Goal: Task Accomplishment & Management: Manage account settings

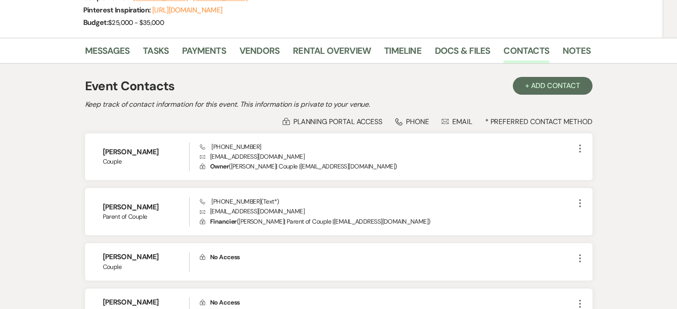
scroll to position [134, 0]
click at [313, 52] on link "Rental Overview" at bounding box center [332, 54] width 78 height 20
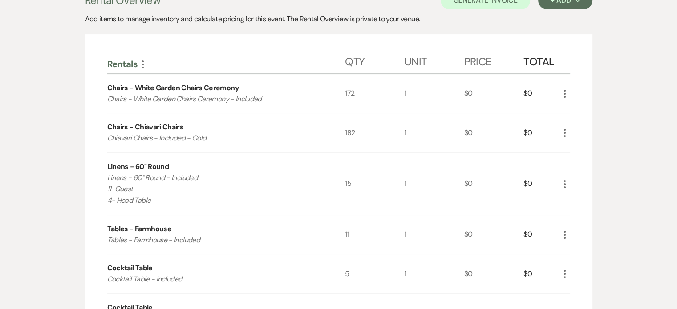
scroll to position [223, 0]
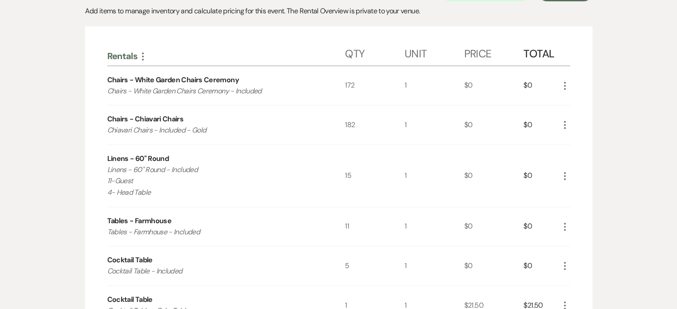
click at [565, 175] on use "button" at bounding box center [565, 176] width 2 height 8
click at [570, 192] on use "button" at bounding box center [571, 193] width 5 height 5
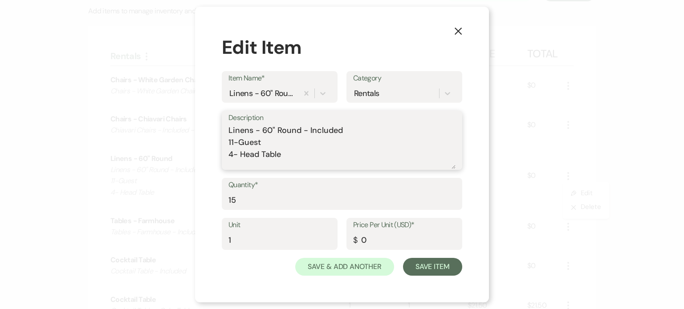
click at [233, 142] on textarea "Linens - 60" Round - Included 11-Guest 4- Head Table" at bounding box center [341, 147] width 227 height 45
type textarea "Linens - 60" Round - Included 10-Guest 4- Head Table"
click at [274, 202] on input "15" at bounding box center [341, 200] width 227 height 17
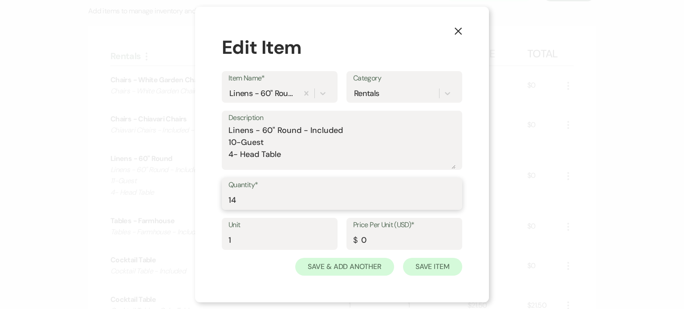
type input "14"
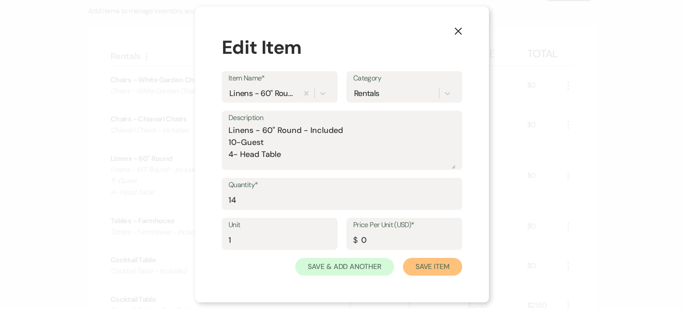
click at [426, 267] on button "Save Item" at bounding box center [432, 267] width 59 height 18
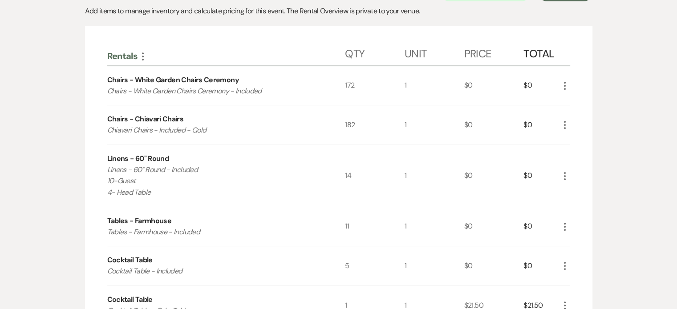
click at [162, 194] on p "Linens - 60" Round - Included 10-Guest 4- Head Table" at bounding box center [214, 181] width 214 height 34
click at [564, 174] on use "button" at bounding box center [565, 176] width 2 height 8
click at [575, 189] on button "Pencil Edit" at bounding box center [582, 193] width 46 height 14
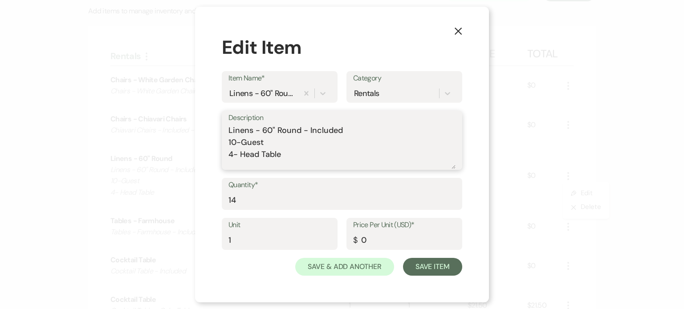
drag, startPoint x: 284, startPoint y: 156, endPoint x: 227, endPoint y: 142, distance: 58.1
click at [227, 142] on div "Description Linens - 60" Round - Included 10-Guest 4- Head Table" at bounding box center [342, 140] width 240 height 59
type textarea "Linens - 60" Round - Included"
click at [253, 201] on input "14" at bounding box center [341, 200] width 227 height 17
type input "1"
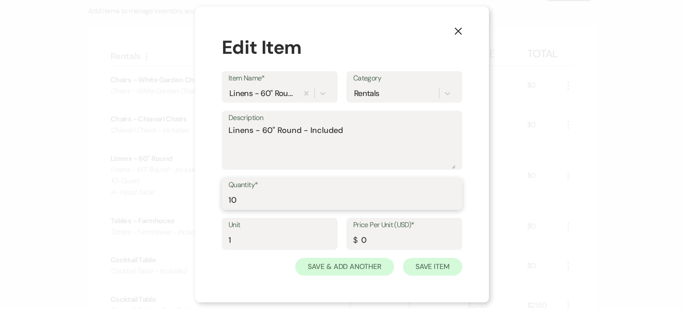
type input "10"
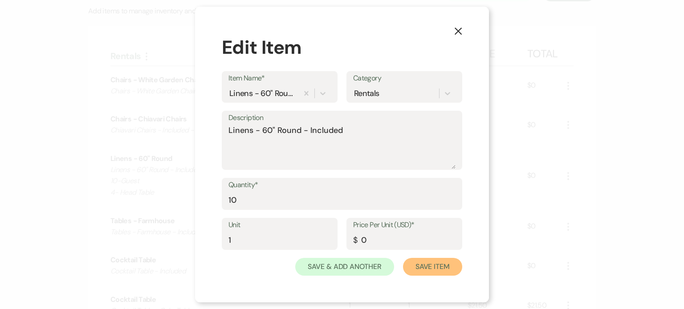
click at [450, 266] on button "Save Item" at bounding box center [432, 267] width 59 height 18
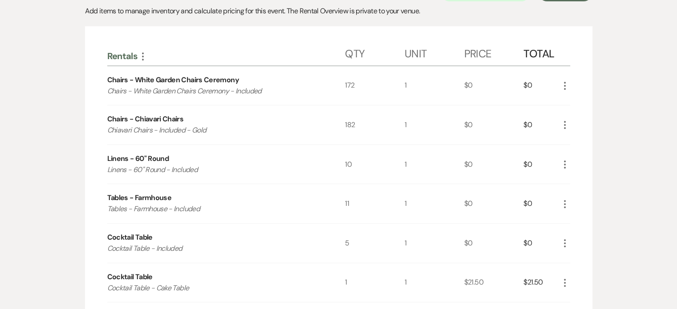
click at [562, 204] on icon "More" at bounding box center [564, 204] width 11 height 11
click at [570, 215] on button "Pencil Edit" at bounding box center [582, 222] width 46 height 14
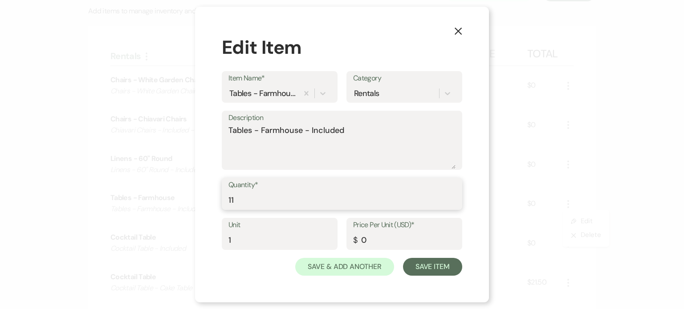
click at [266, 200] on input "11" at bounding box center [341, 200] width 227 height 17
type input "14"
click at [355, 132] on textarea "Tables - Farmhouse - Included" at bounding box center [341, 147] width 227 height 45
paste textarea "10-Guest 4- Head Table"
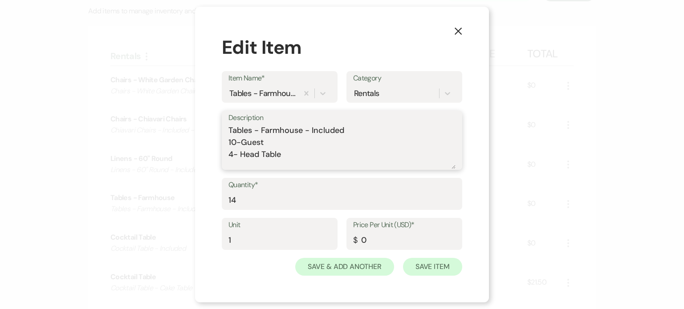
type textarea "Tables - Farmhouse - Included 10-Guest 4- Head Table"
click at [420, 267] on button "Save Item" at bounding box center [432, 267] width 59 height 18
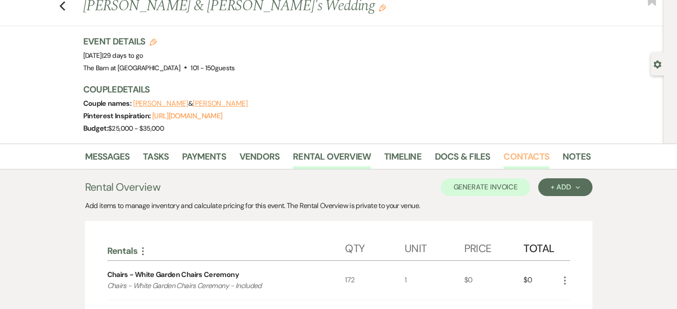
scroll to position [0, 0]
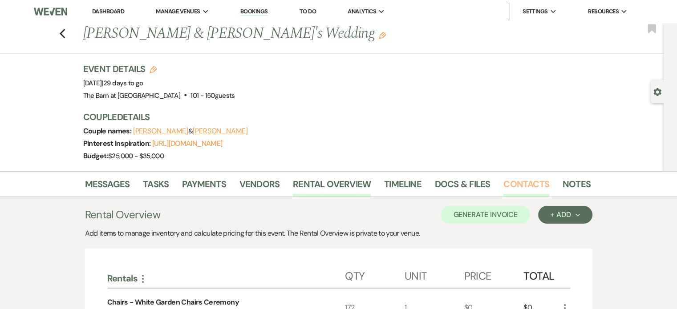
click at [510, 179] on link "Contacts" at bounding box center [526, 187] width 46 height 20
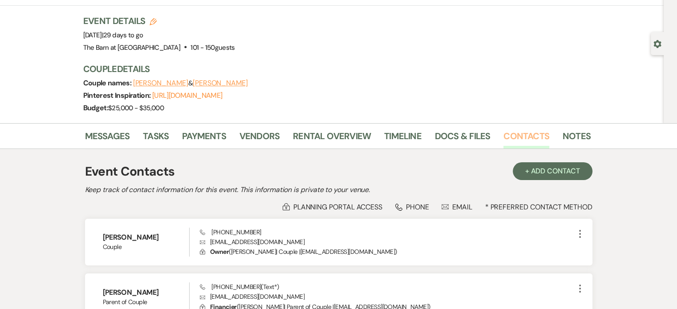
scroll to position [134, 0]
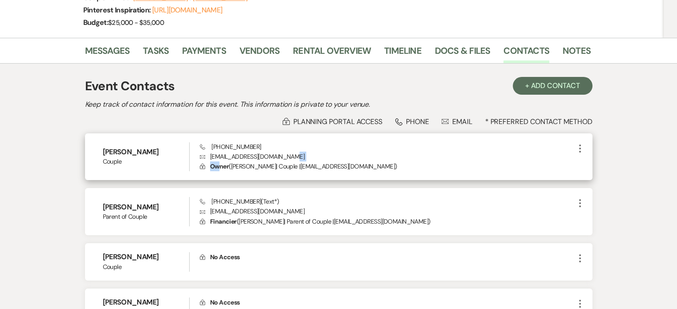
drag, startPoint x: 292, startPoint y: 154, endPoint x: 219, endPoint y: 165, distance: 73.8
click at [219, 165] on div "Phone (814) 341-7534 Envelope haleyvranich1996@gmail.com Lock Owner ( Haley Vra…" at bounding box center [387, 156] width 374 height 29
click at [292, 153] on p "Envelope haleyvranich1996@gmail.com" at bounding box center [387, 157] width 374 height 10
click at [292, 155] on p "Envelope haleyvranich1996@gmail.com" at bounding box center [387, 157] width 374 height 10
click at [290, 156] on p "Envelope haleyvranich1996@gmail.com" at bounding box center [387, 157] width 374 height 10
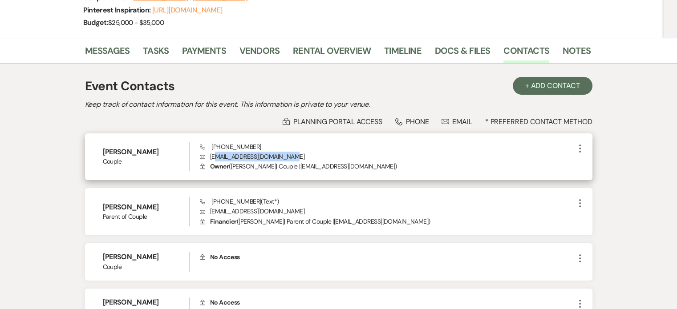
drag, startPoint x: 288, startPoint y: 156, endPoint x: 215, endPoint y: 156, distance: 73.4
click at [215, 156] on p "Envelope haleyvranich1996@gmail.com" at bounding box center [387, 157] width 374 height 10
click at [214, 156] on p "Envelope haleyvranich1996@gmail.com" at bounding box center [387, 157] width 374 height 10
click at [293, 148] on div "Phone (814) 341-7534 Envelope haleyvranich1996@gmail.com Lock Owner ( Haley Vra…" at bounding box center [387, 156] width 374 height 29
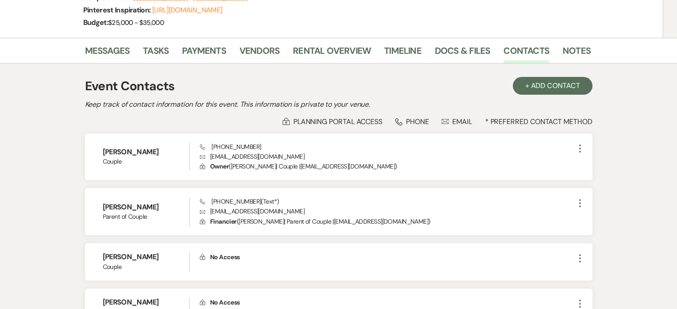
scroll to position [0, 0]
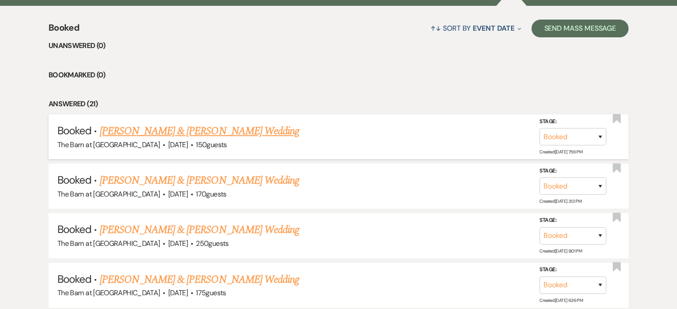
scroll to position [356, 0]
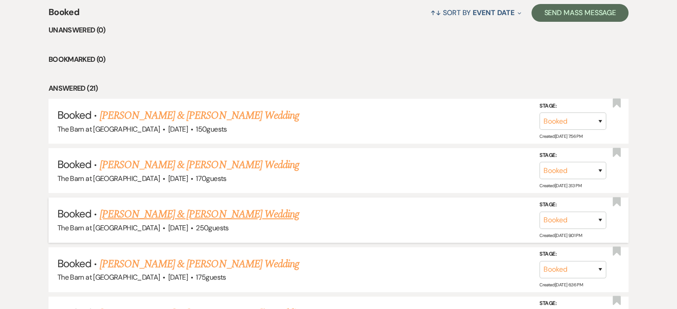
click at [182, 216] on link "[PERSON_NAME] & [PERSON_NAME] Wedding" at bounding box center [199, 215] width 199 height 16
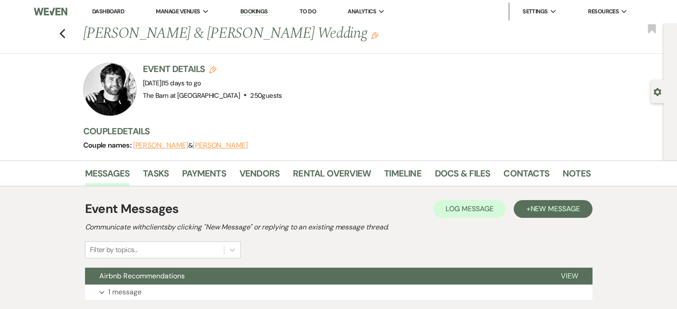
click at [324, 162] on div "Messages Tasks Payments Vendors Rental Overview Timeline Docs & Files Contacts …" at bounding box center [338, 174] width 677 height 26
click at [324, 168] on link "Rental Overview" at bounding box center [332, 176] width 78 height 20
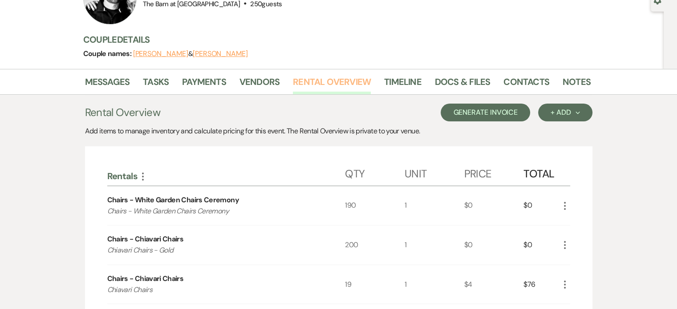
scroll to position [28, 0]
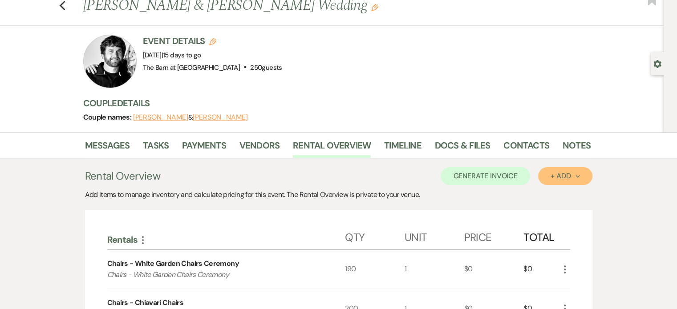
click at [557, 178] on div "+ Add Next" at bounding box center [565, 176] width 29 height 7
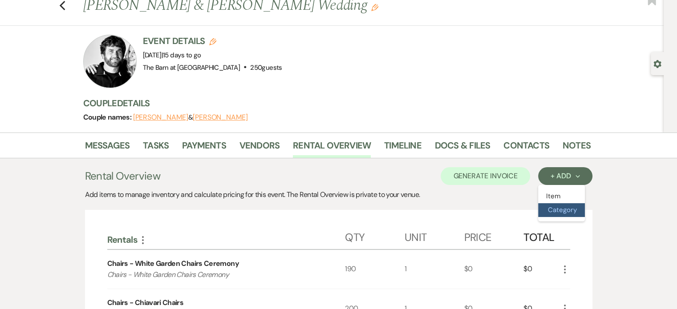
click at [554, 209] on button "Category" at bounding box center [561, 210] width 47 height 14
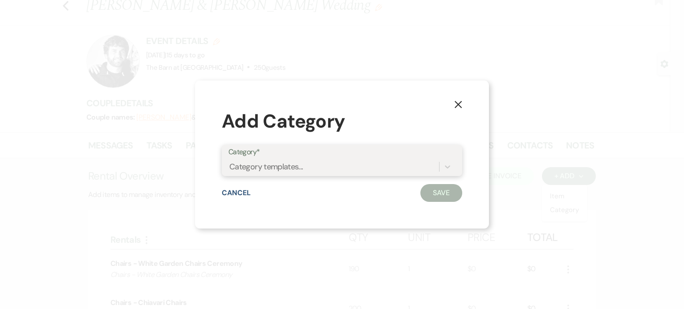
click at [319, 167] on div "Category templates..." at bounding box center [333, 167] width 211 height 16
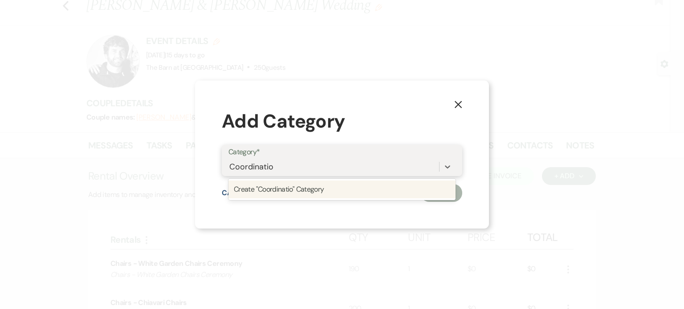
type input "Coordination"
click at [278, 195] on div "Create "Coordination" Category" at bounding box center [341, 190] width 227 height 18
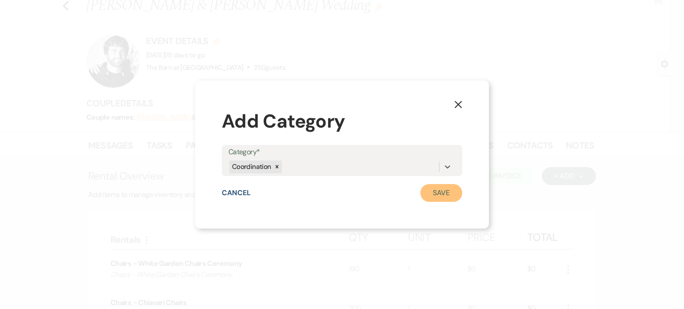
click at [450, 195] on button "Save" at bounding box center [441, 193] width 42 height 18
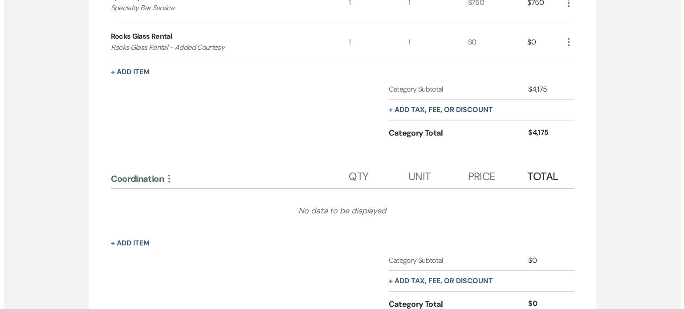
scroll to position [2291, 0]
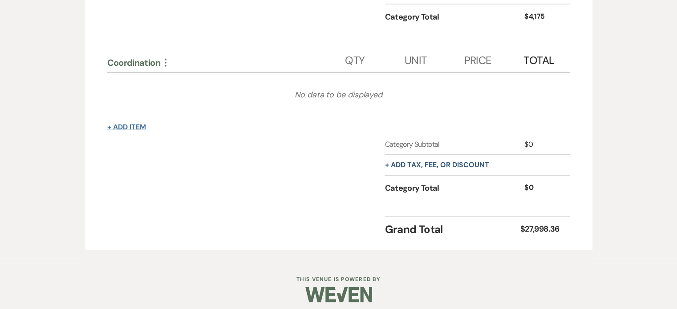
click at [140, 124] on button "+ Add Item" at bounding box center [126, 127] width 39 height 7
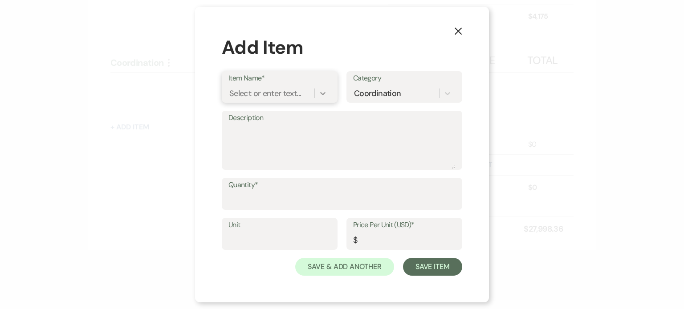
click at [324, 90] on icon at bounding box center [322, 93] width 9 height 9
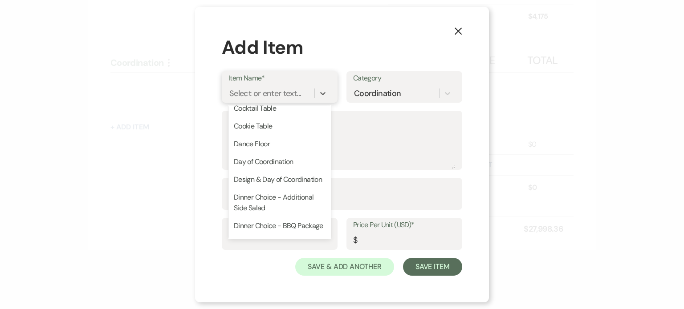
scroll to position [445, 0]
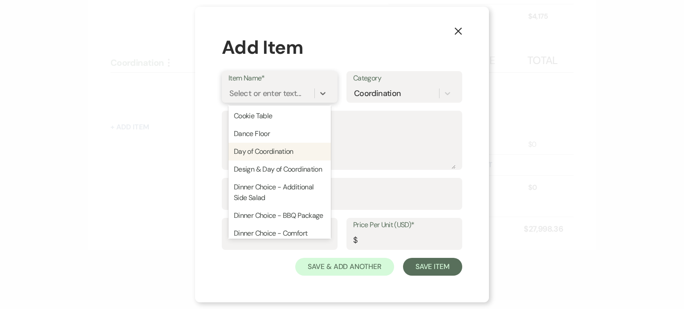
click at [278, 152] on div "Day of Coordination" at bounding box center [279, 152] width 102 height 18
type textarea "Day of Coordination - 6 Months"
type input "1"
type input "2350"
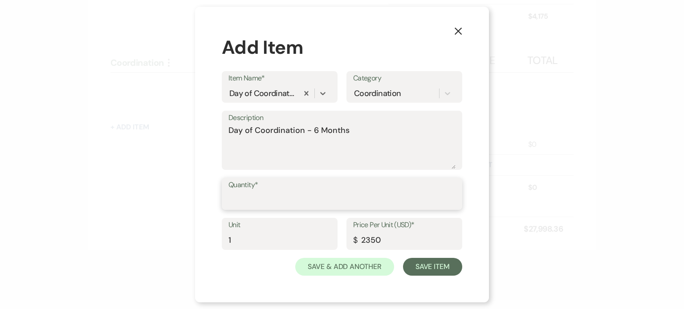
click at [301, 195] on input "Quantity*" at bounding box center [341, 200] width 227 height 17
type input "1"
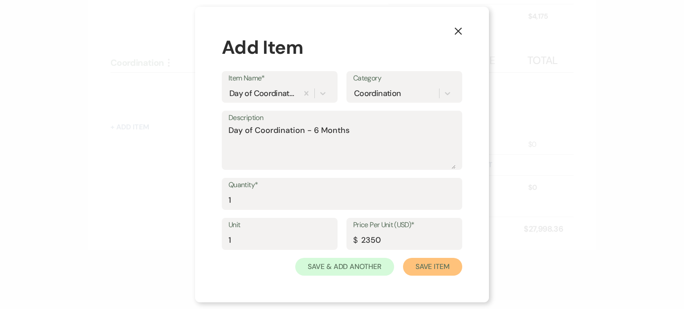
click at [431, 263] on button "Save Item" at bounding box center [432, 267] width 59 height 18
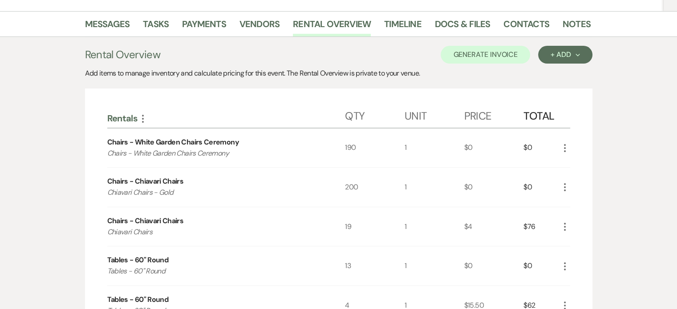
scroll to position [0, 0]
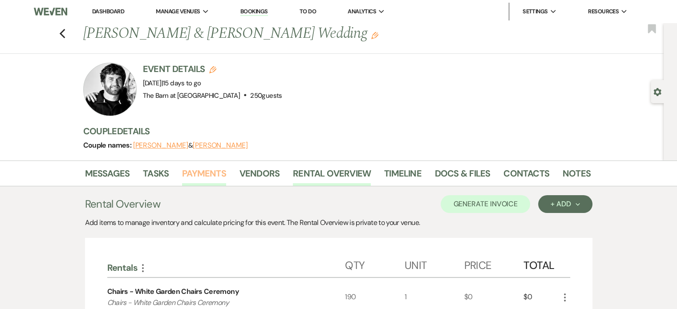
click at [203, 171] on link "Payments" at bounding box center [204, 176] width 44 height 20
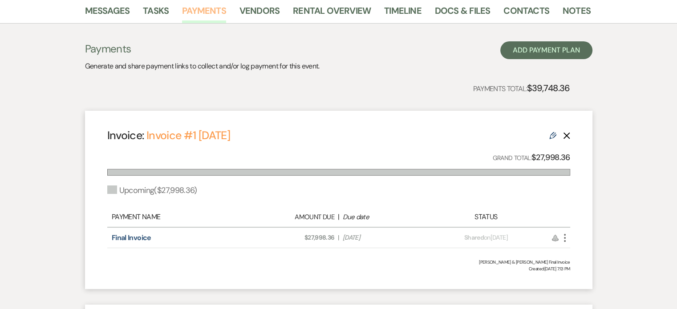
scroll to position [178, 0]
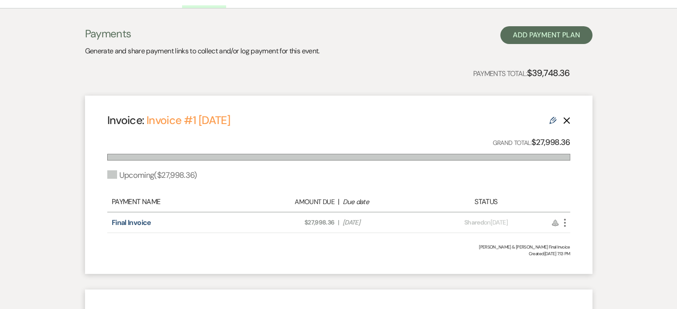
click at [570, 119] on icon "Delete" at bounding box center [566, 120] width 7 height 7
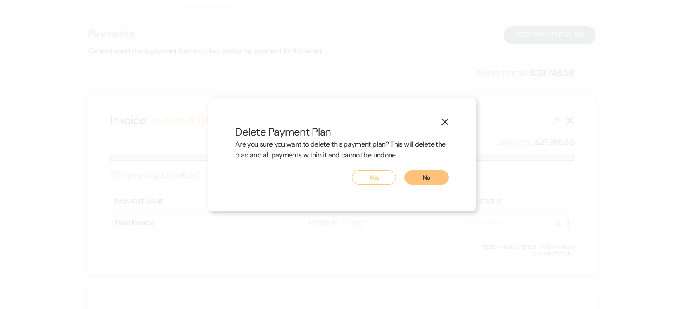
click at [388, 176] on button "Yes" at bounding box center [374, 177] width 45 height 14
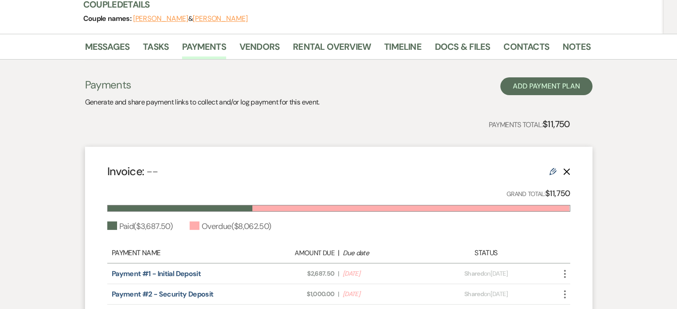
scroll to position [0, 0]
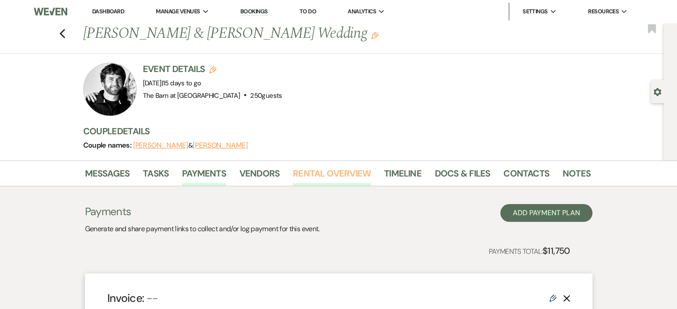
click at [358, 171] on link "Rental Overview" at bounding box center [332, 176] width 78 height 20
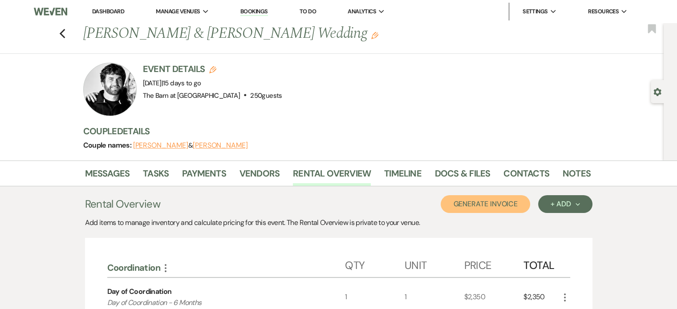
click at [476, 201] on button "Generate Invoice" at bounding box center [485, 204] width 89 height 18
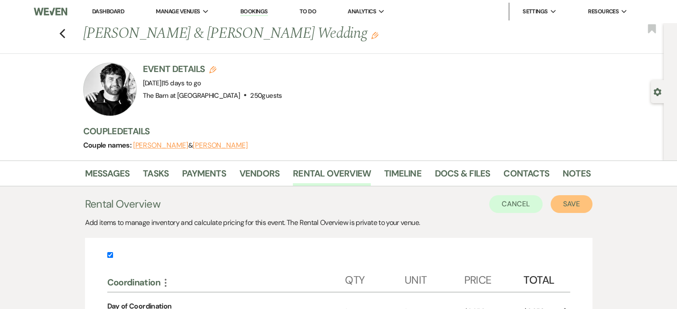
click at [573, 210] on button "Save" at bounding box center [572, 204] width 42 height 18
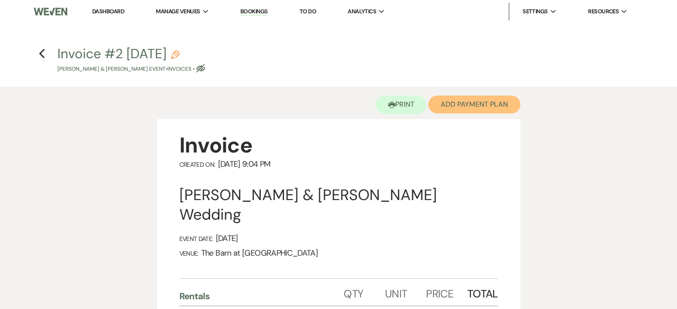
click at [489, 107] on button "Add Payment Plan" at bounding box center [474, 105] width 92 height 18
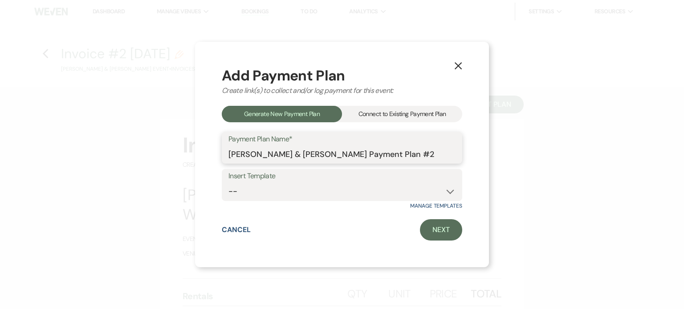
drag, startPoint x: 419, startPoint y: 153, endPoint x: 345, endPoint y: 157, distance: 74.0
click at [345, 157] on input "[PERSON_NAME] & [PERSON_NAME] Payment Plan #2" at bounding box center [341, 154] width 227 height 17
type input "[PERSON_NAME] & [PERSON_NAME] Final Payment"
click at [340, 189] on select "-- Final Payment" at bounding box center [341, 191] width 227 height 17
select select "435"
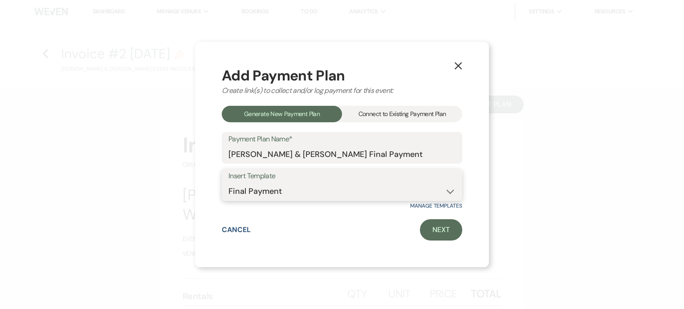
click at [228, 183] on select "-- Final Payment" at bounding box center [341, 191] width 227 height 17
click at [450, 234] on link "Next" at bounding box center [441, 229] width 42 height 21
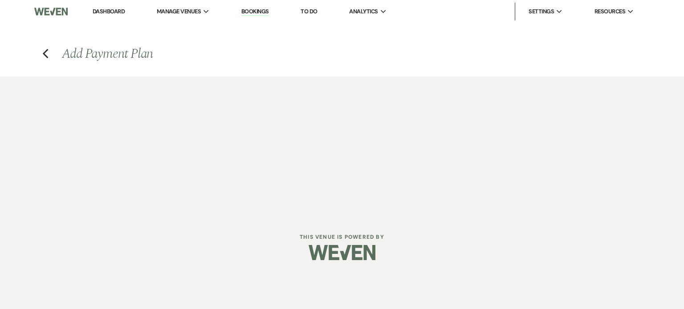
select select "27374"
select select "2"
select select "percentage"
select select "true"
select select "client"
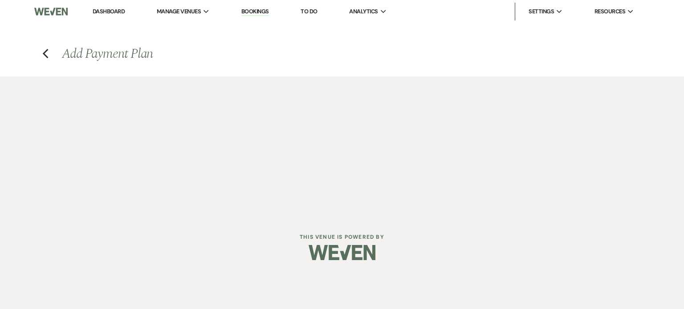
select select "weeks"
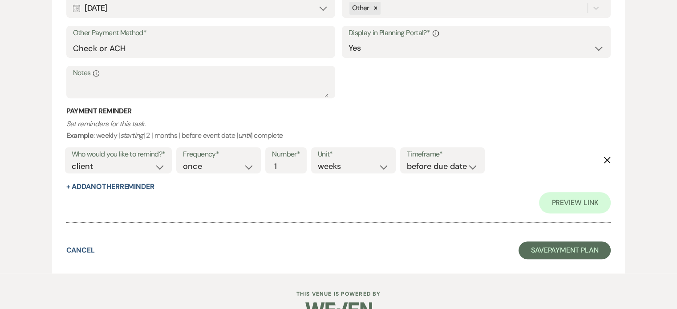
scroll to position [428, 0]
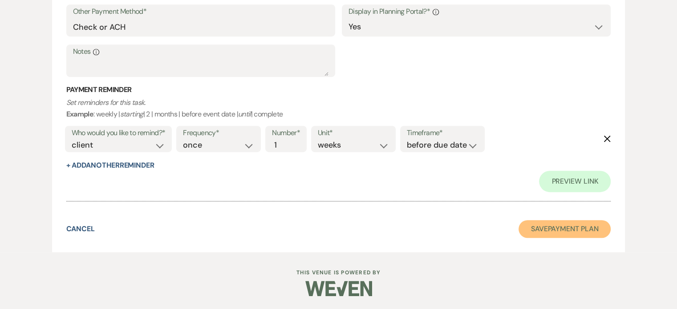
click at [575, 225] on button "Save Payment Plan" at bounding box center [565, 229] width 93 height 18
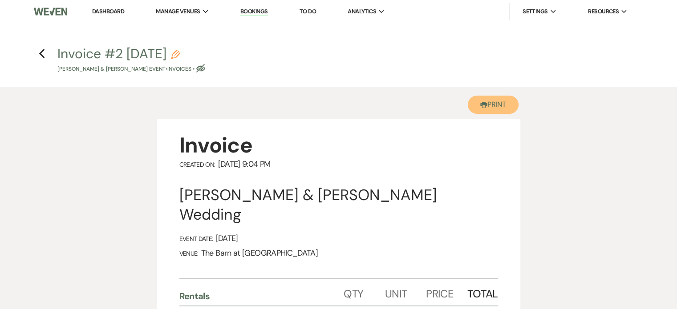
click at [500, 105] on button "Printer Print" at bounding box center [493, 105] width 51 height 18
click at [39, 56] on icon "Previous" at bounding box center [42, 54] width 7 height 11
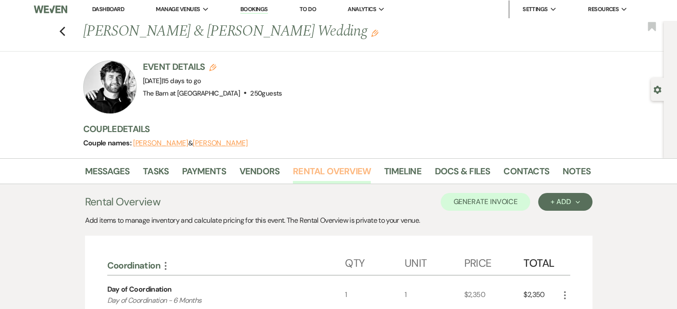
click at [321, 165] on link "Rental Overview" at bounding box center [332, 174] width 78 height 20
click at [459, 171] on link "Docs & Files" at bounding box center [462, 174] width 55 height 20
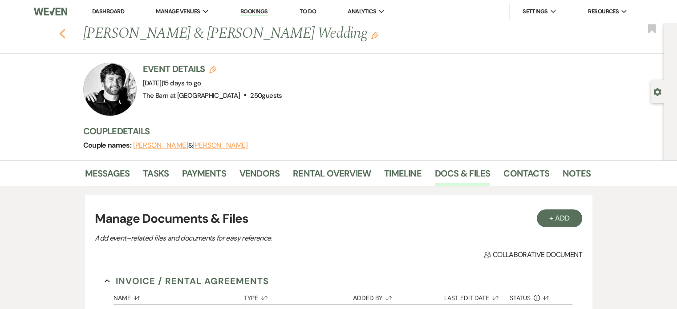
click at [66, 32] on icon "Previous" at bounding box center [62, 33] width 7 height 11
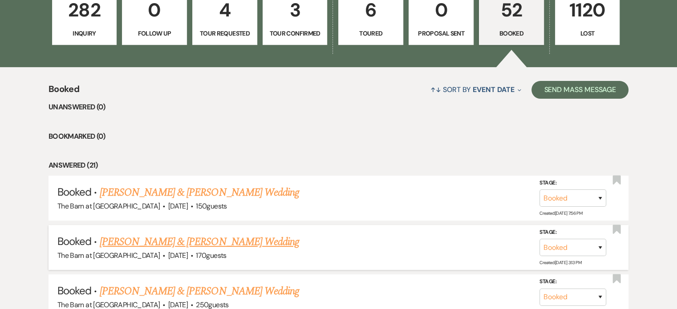
scroll to position [401, 0]
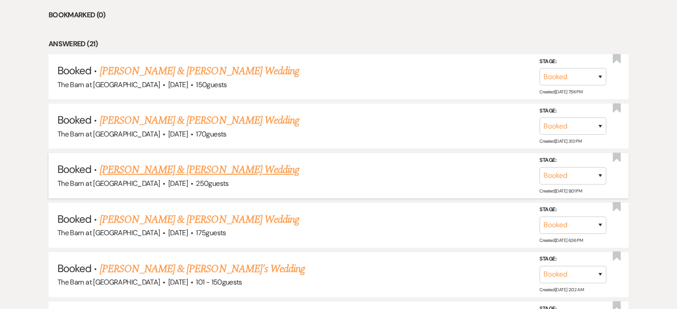
click at [199, 168] on link "[PERSON_NAME] & [PERSON_NAME] Wedding" at bounding box center [199, 170] width 199 height 16
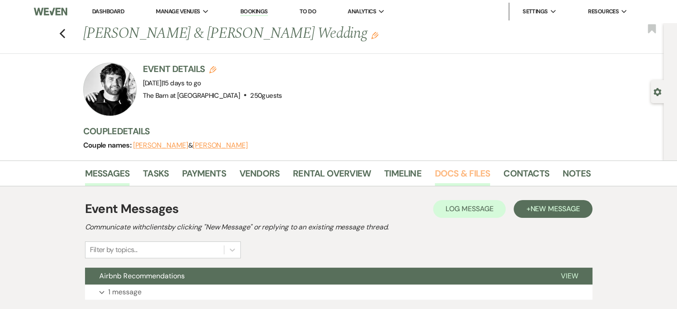
click at [455, 174] on link "Docs & Files" at bounding box center [462, 176] width 55 height 20
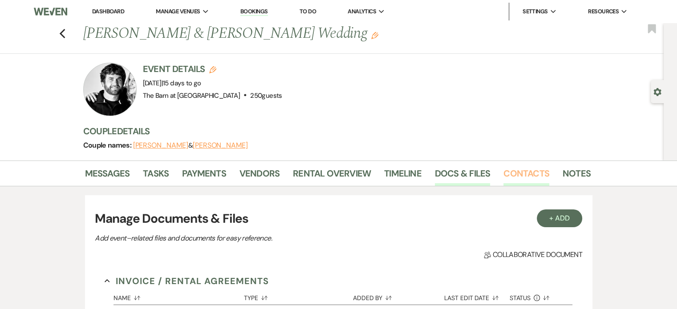
click at [531, 177] on link "Contacts" at bounding box center [526, 176] width 46 height 20
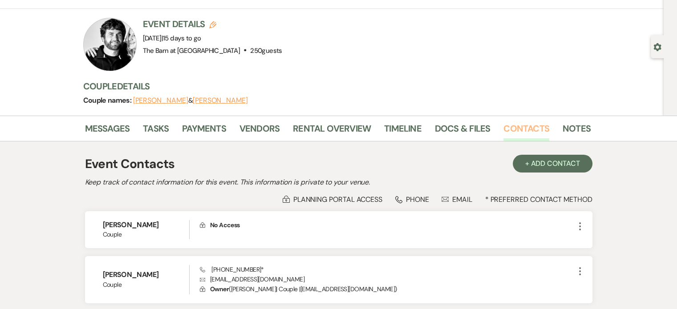
scroll to position [117, 0]
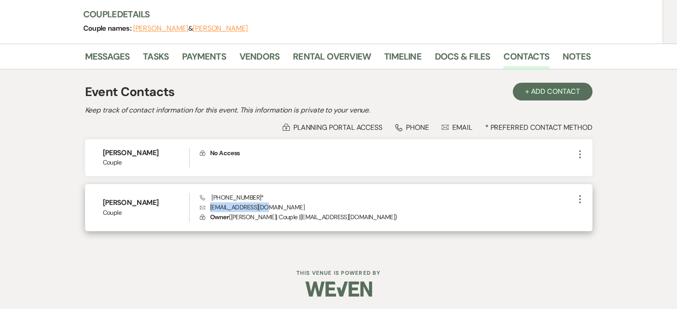
drag, startPoint x: 267, startPoint y: 204, endPoint x: 206, endPoint y: 204, distance: 61.4
click at [206, 204] on p "Envelope [EMAIL_ADDRESS][DOMAIN_NAME]" at bounding box center [387, 208] width 374 height 10
copy p "[EMAIL_ADDRESS][DOMAIN_NAME]"
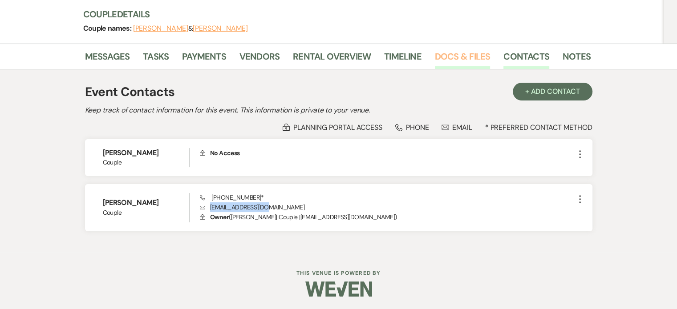
click at [455, 55] on link "Docs & Files" at bounding box center [462, 59] width 55 height 20
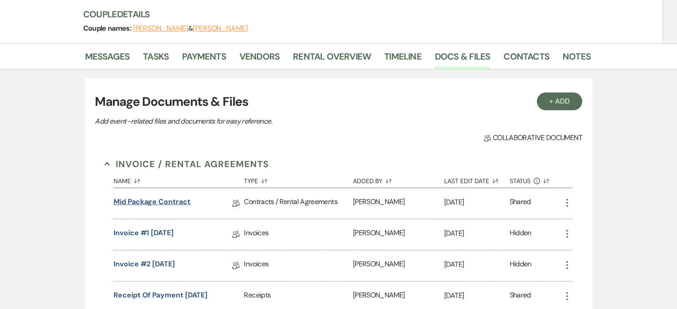
click at [153, 199] on link "Mid Package Contract" at bounding box center [151, 204] width 77 height 14
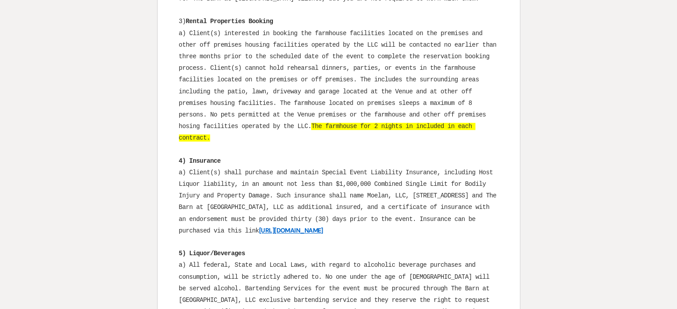
scroll to position [1170, 0]
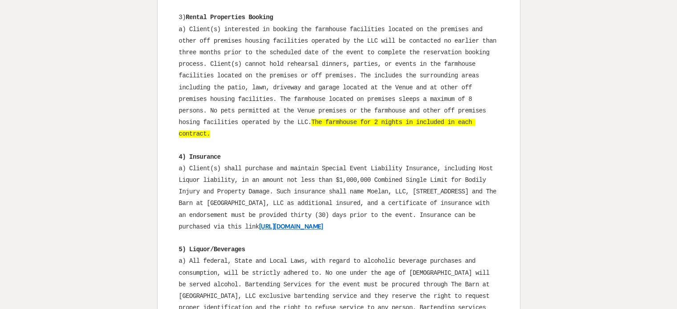
drag, startPoint x: 324, startPoint y: 127, endPoint x: 478, endPoint y: 184, distance: 164.2
click at [478, 184] on p "a) Client(s) shall purchase and maintain Special Event Liability Insurance, inc…" at bounding box center [339, 198] width 320 height 70
copy p "Special Event Liability Insurance, including Host Liquor liability, in an amoun…"
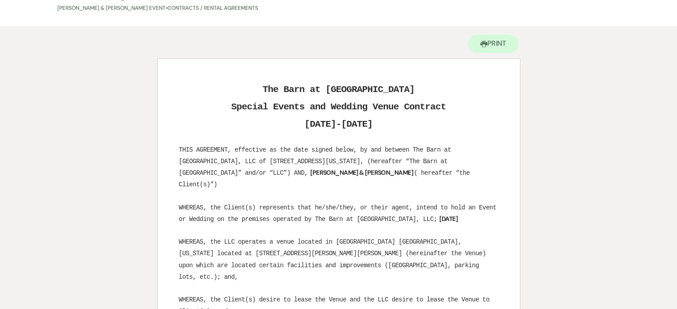
scroll to position [0, 0]
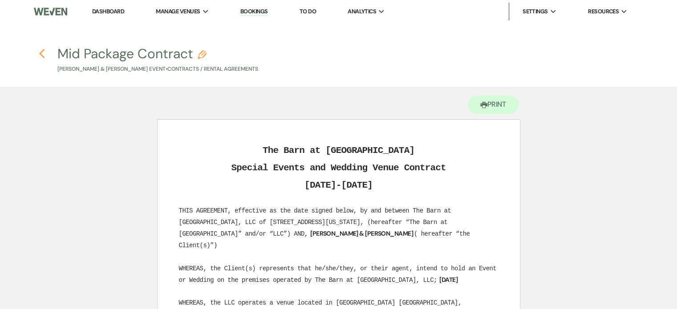
click at [40, 53] on icon "Previous" at bounding box center [42, 54] width 7 height 11
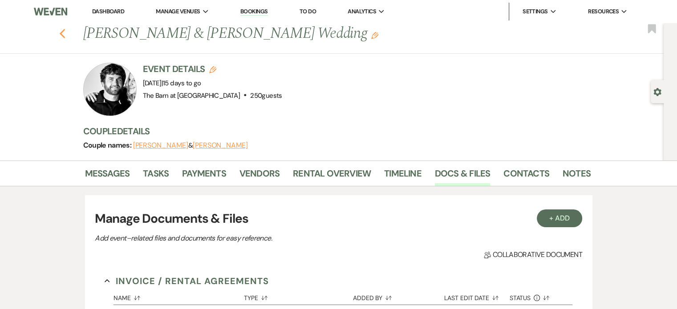
click at [64, 30] on icon "Previous" at bounding box center [62, 33] width 7 height 11
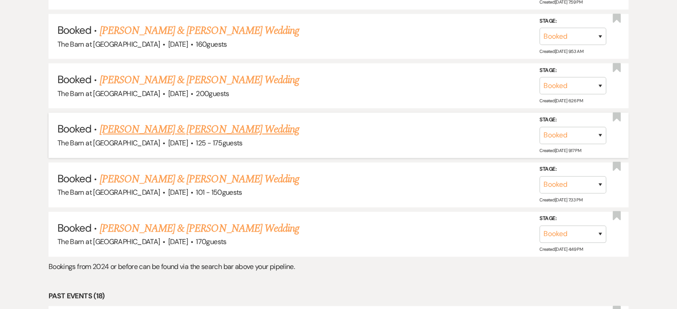
scroll to position [1291, 0]
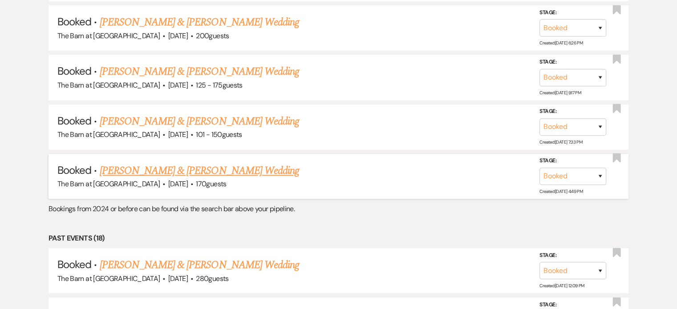
click at [247, 163] on link "[PERSON_NAME] & [PERSON_NAME] Wedding" at bounding box center [199, 171] width 199 height 16
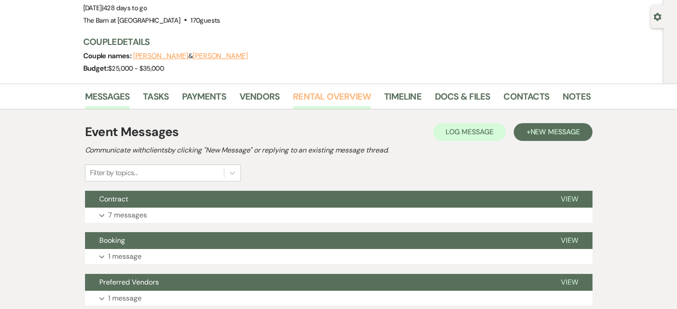
scroll to position [178, 0]
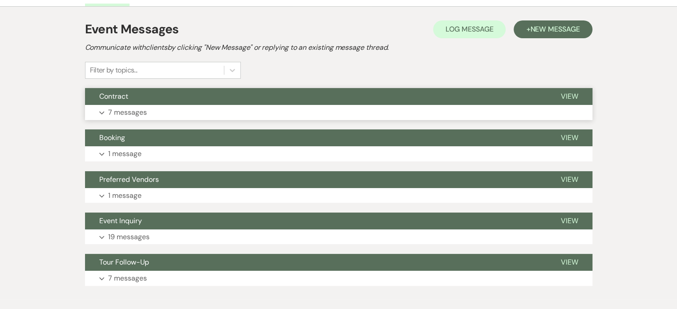
click at [251, 113] on button "Expand 7 messages" at bounding box center [338, 112] width 507 height 15
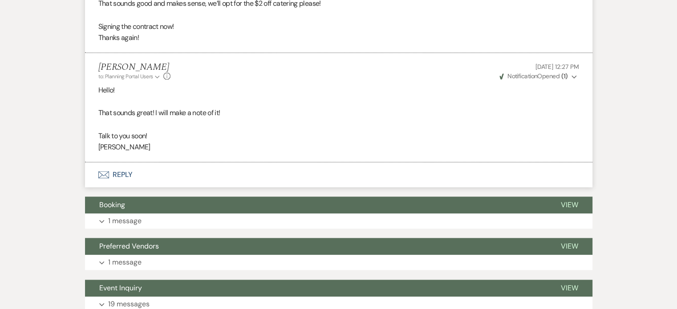
scroll to position [1069, 0]
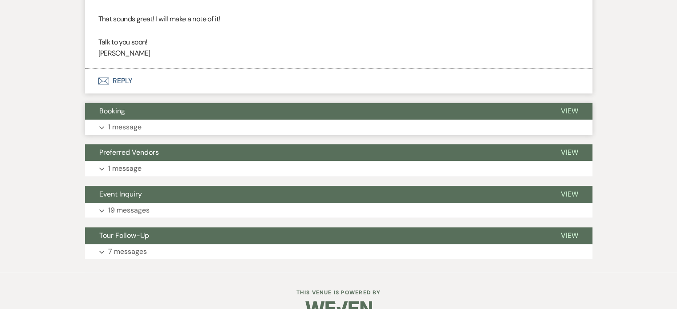
click at [159, 129] on button "Expand 1 message" at bounding box center [338, 127] width 507 height 15
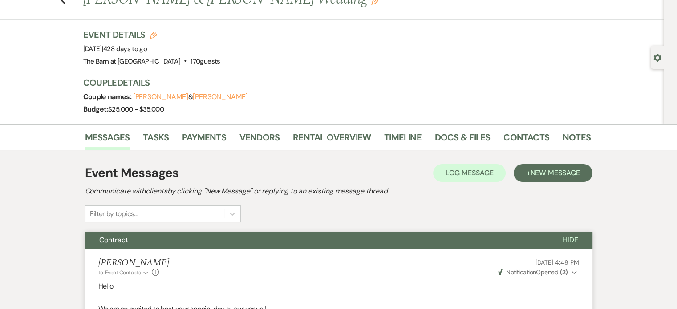
scroll to position [0, 0]
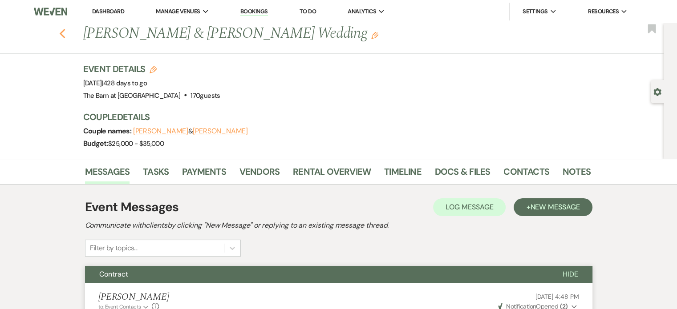
click at [66, 32] on icon "Previous" at bounding box center [62, 33] width 7 height 11
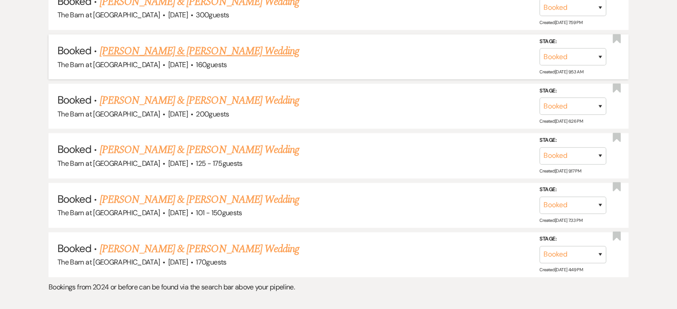
scroll to position [1202, 0]
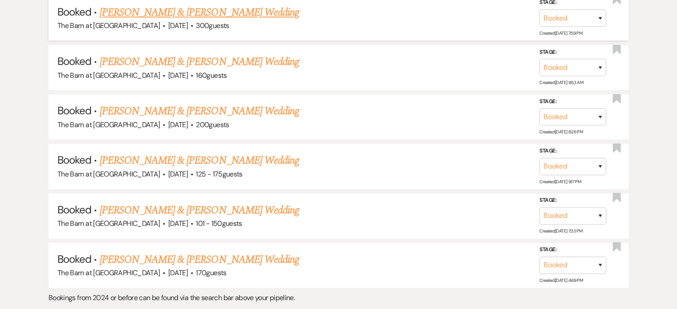
click at [215, 8] on link "[PERSON_NAME] & [PERSON_NAME] Wedding" at bounding box center [199, 12] width 199 height 16
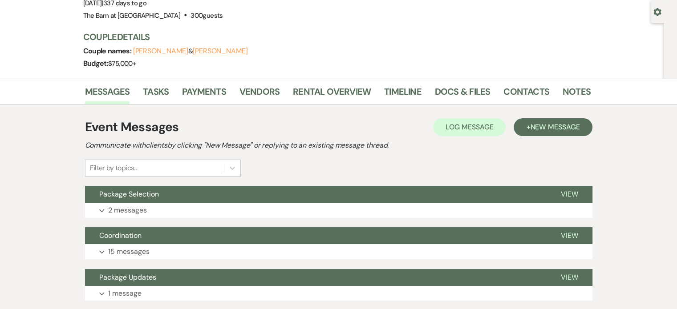
scroll to position [89, 0]
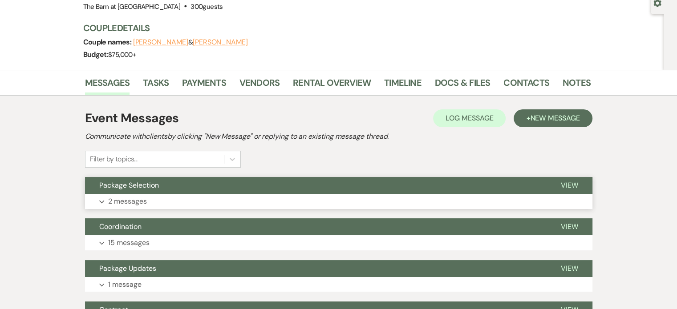
click at [146, 204] on p "2 messages" at bounding box center [127, 202] width 39 height 12
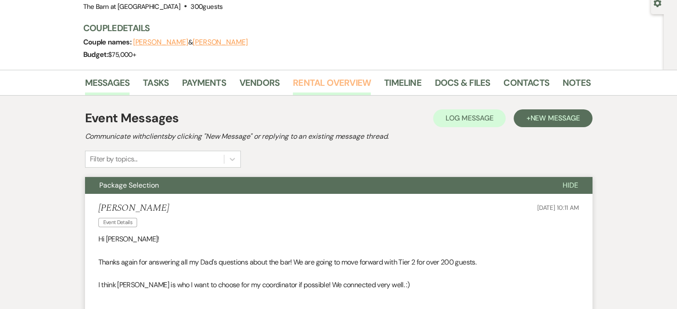
click at [320, 77] on link "Rental Overview" at bounding box center [332, 86] width 78 height 20
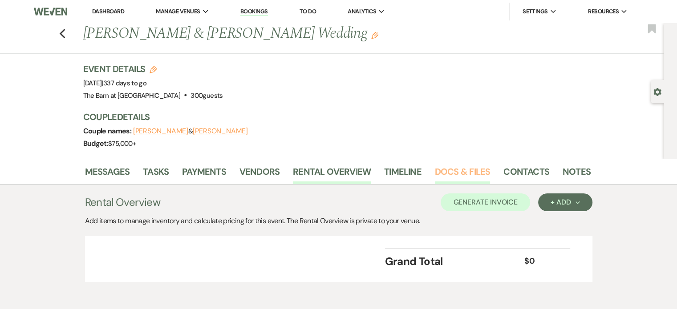
click at [438, 170] on link "Docs & Files" at bounding box center [462, 175] width 55 height 20
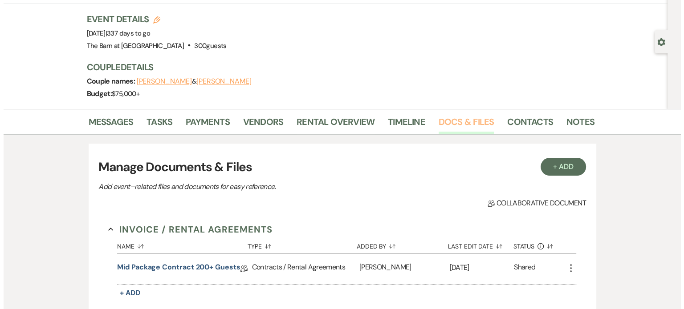
scroll to position [178, 0]
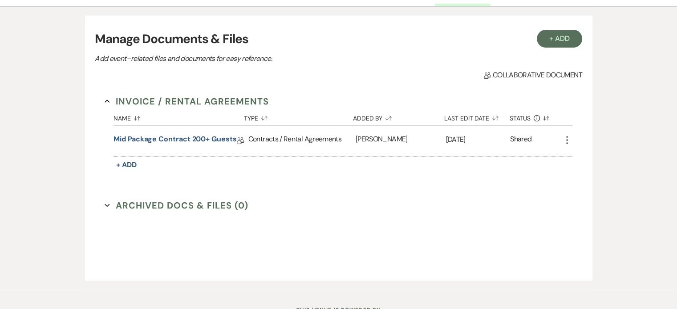
click at [564, 140] on icon "More" at bounding box center [567, 140] width 11 height 11
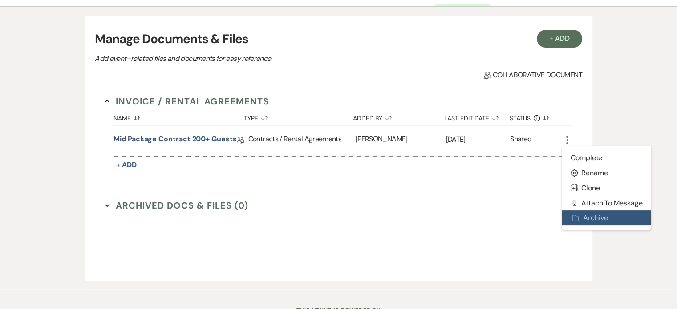
click at [590, 223] on button "Archive Archive" at bounding box center [607, 218] width 90 height 15
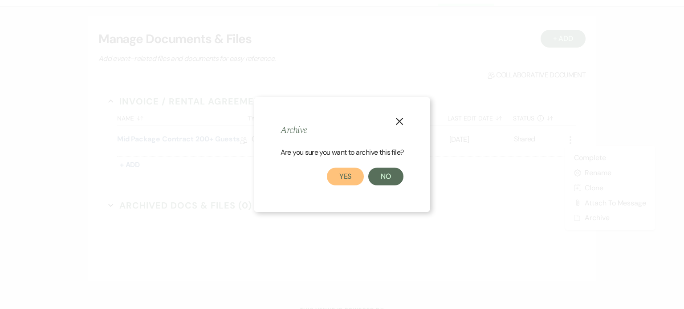
click at [351, 170] on button "Yes" at bounding box center [345, 177] width 37 height 18
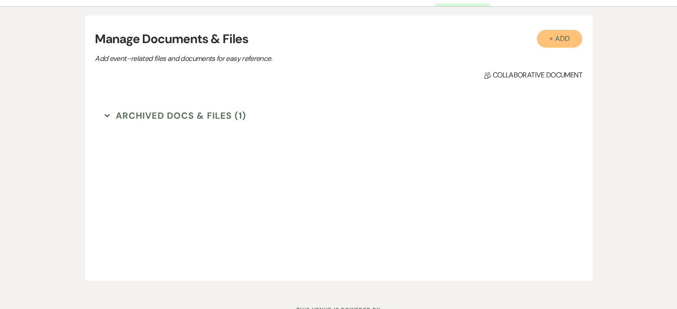
click at [560, 39] on button "+ Add" at bounding box center [559, 39] width 45 height 18
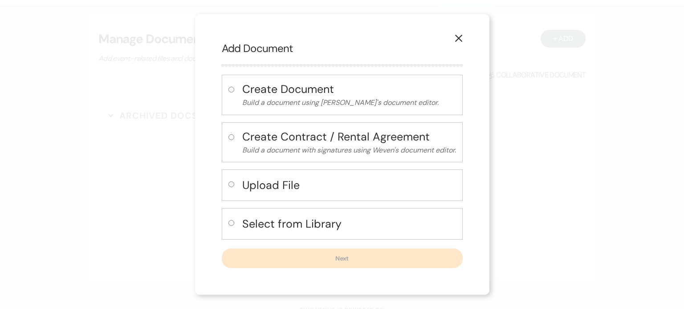
click at [283, 221] on h4 "Select from Library" at bounding box center [349, 224] width 214 height 16
radio input "true"
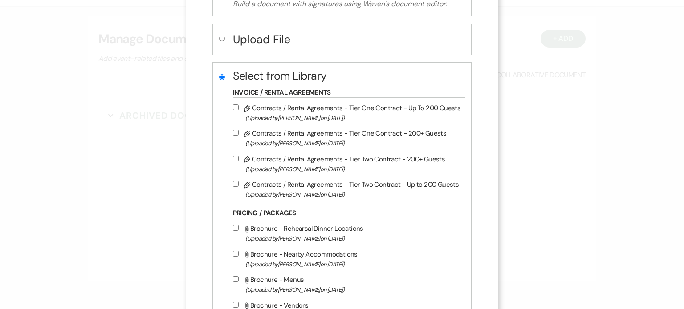
scroll to position [134, 0]
click at [236, 154] on input "Pencil Contracts / Rental Agreements - Tier Two Contract - 200+ Guests (Uploade…" at bounding box center [236, 157] width 6 height 6
checkbox input "true"
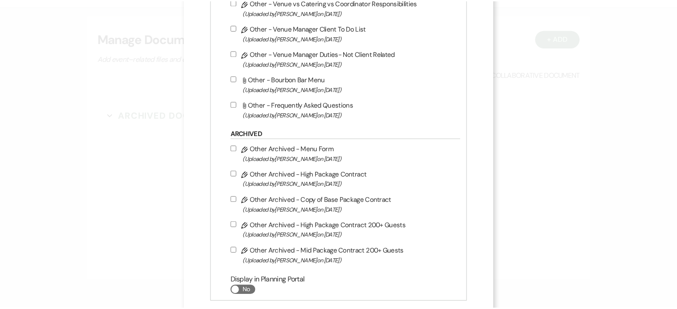
scroll to position [753, 0]
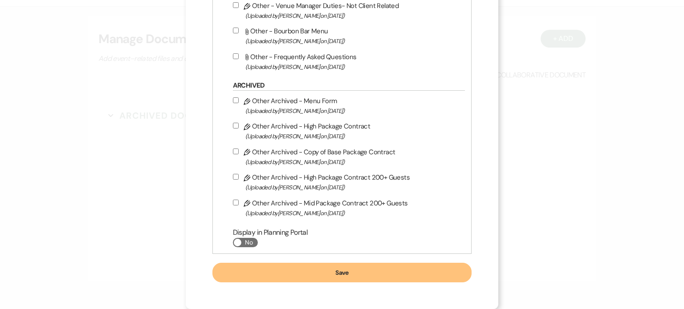
click at [386, 272] on button "Save" at bounding box center [341, 273] width 259 height 20
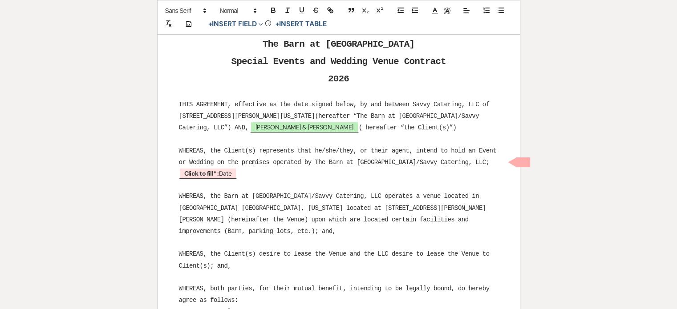
scroll to position [178, 0]
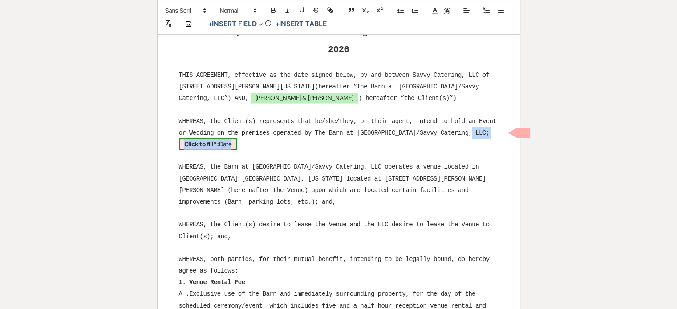
click at [219, 140] on b "Click to fill* :" at bounding box center [201, 144] width 35 height 8
select select "owner"
select select "Date"
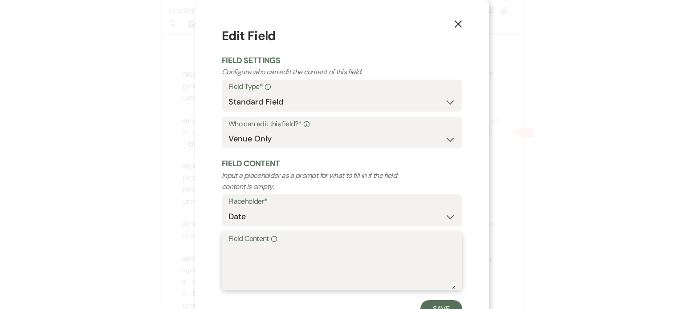
click at [274, 254] on textarea "Field Content Info" at bounding box center [341, 267] width 227 height 45
click at [455, 24] on use "button" at bounding box center [457, 23] width 7 height 7
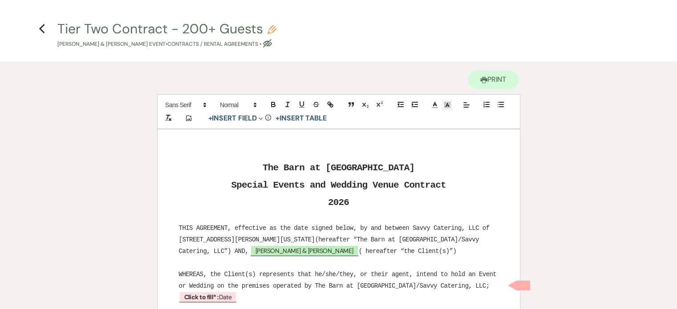
scroll to position [0, 0]
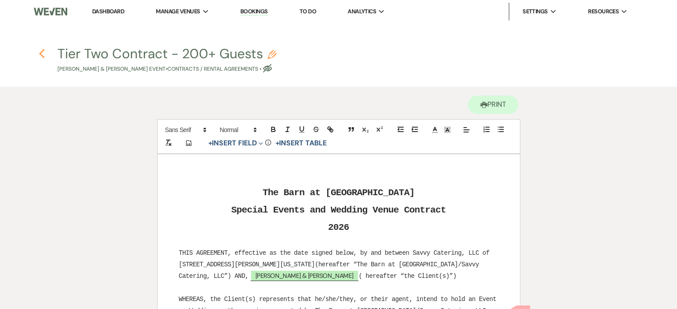
click at [39, 54] on use "button" at bounding box center [42, 54] width 6 height 10
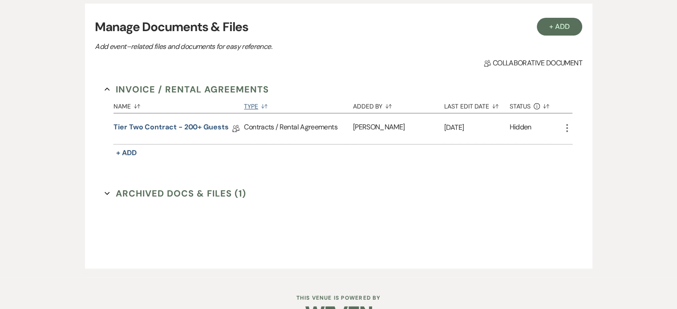
scroll to position [215, 0]
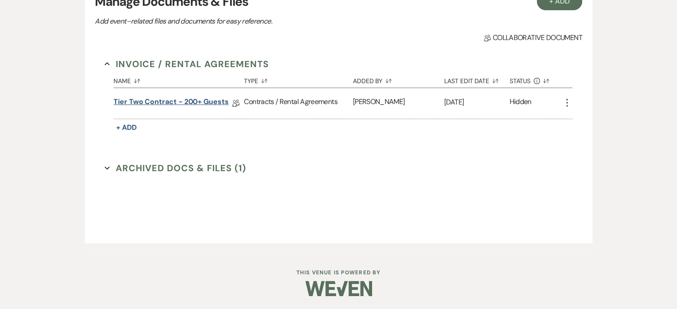
click at [206, 99] on link "Tier Two Contract - 200+ Guests" at bounding box center [170, 104] width 115 height 14
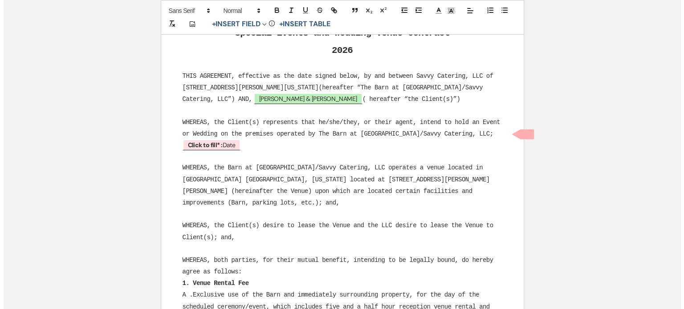
scroll to position [178, 0]
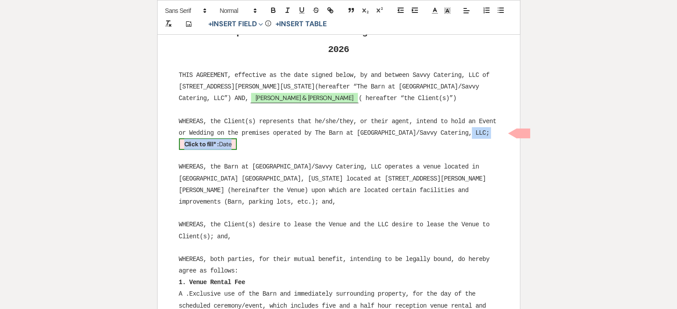
click at [219, 140] on b "Click to fill* :" at bounding box center [201, 144] width 35 height 8
select select "owner"
select select "Date"
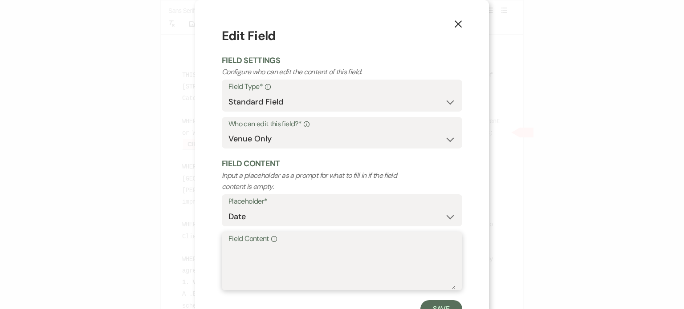
click at [267, 260] on textarea "Field Content Info" at bounding box center [341, 267] width 227 height 45
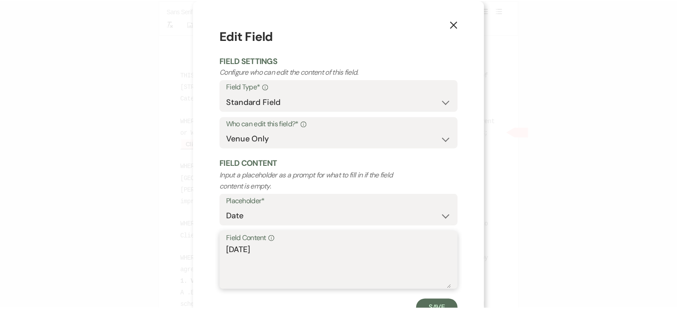
scroll to position [36, 0]
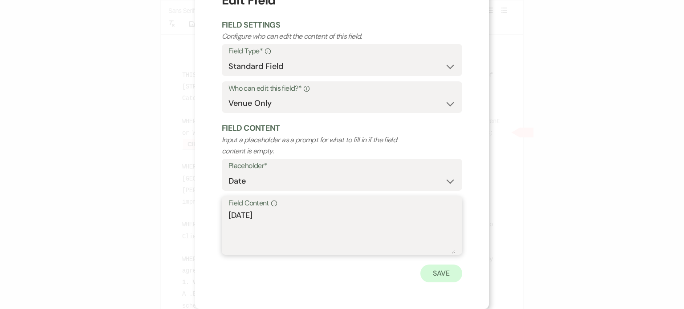
type textarea "[DATE]"
click at [439, 270] on button "Save" at bounding box center [441, 274] width 42 height 18
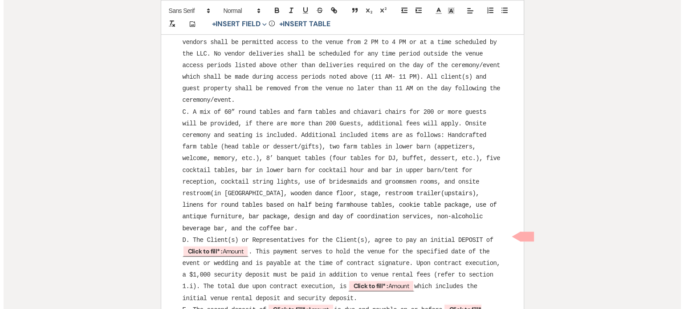
scroll to position [668, 0]
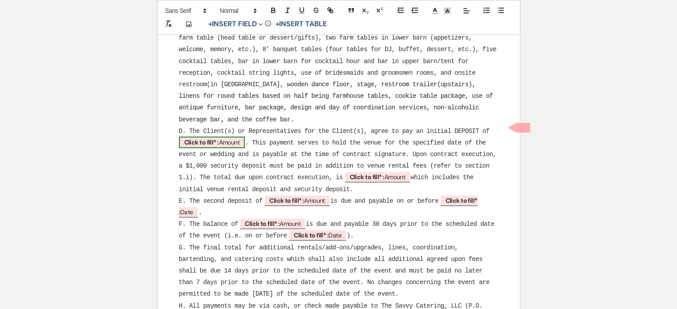
click at [212, 140] on b "Click to fill* :" at bounding box center [201, 142] width 35 height 8
select select "owner"
select select "Amount"
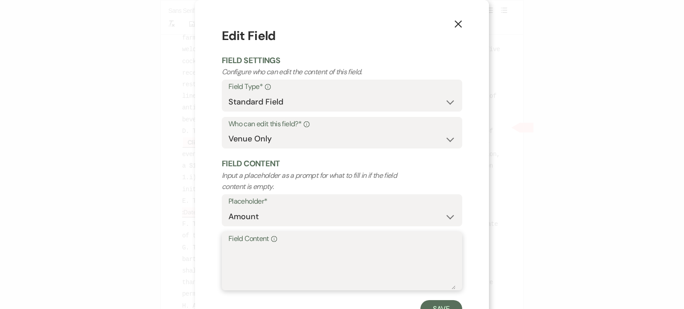
click at [246, 255] on textarea "Field Content Info" at bounding box center [341, 267] width 227 height 45
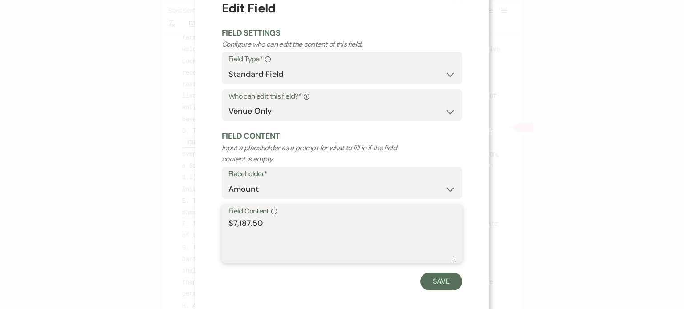
scroll to position [36, 0]
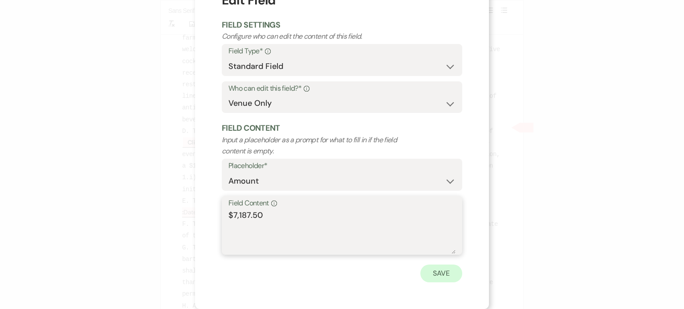
type textarea "$7,187.50"
click at [422, 269] on button "Save" at bounding box center [441, 274] width 42 height 18
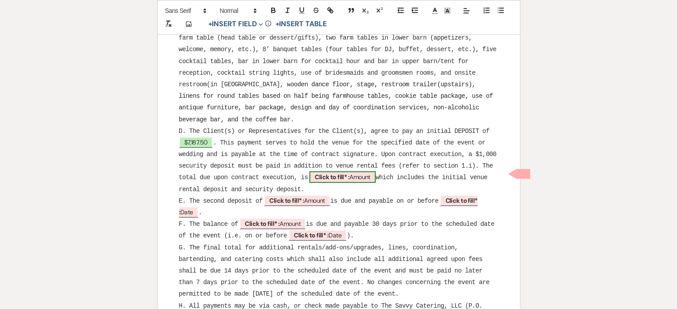
click at [369, 173] on span "Click to fill* : Amount" at bounding box center [342, 177] width 66 height 12
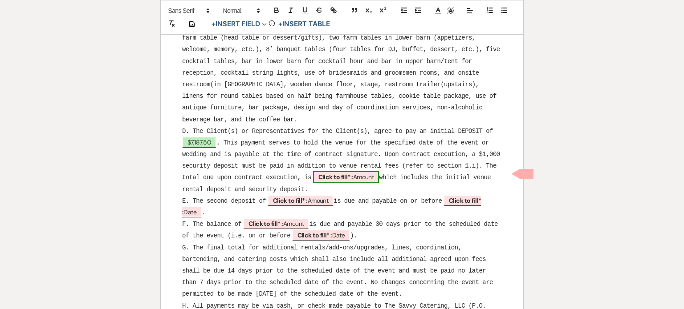
select select "owner"
select select "Amount"
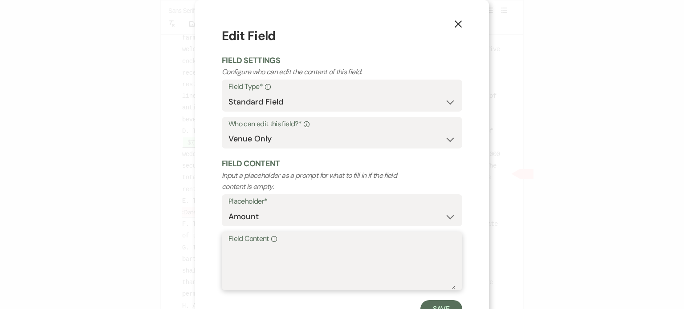
click at [267, 257] on textarea "Field Content Info" at bounding box center [341, 267] width 227 height 45
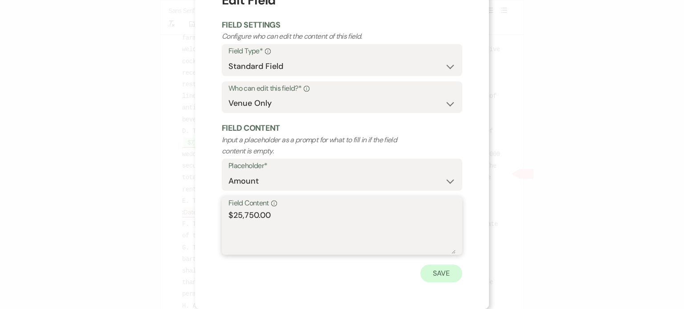
type textarea "$25,750.00"
click at [448, 276] on button "Save" at bounding box center [441, 274] width 42 height 18
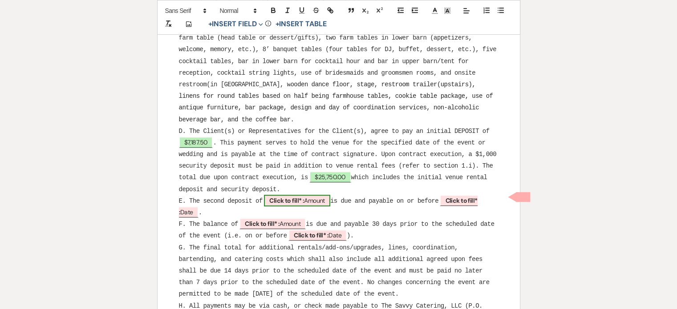
click at [299, 199] on b "Click to fill* :" at bounding box center [286, 201] width 35 height 8
select select "owner"
select select "Amount"
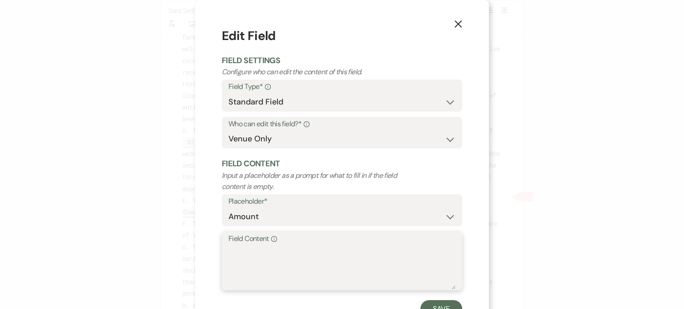
click at [270, 259] on textarea "Field Content Info" at bounding box center [341, 267] width 227 height 45
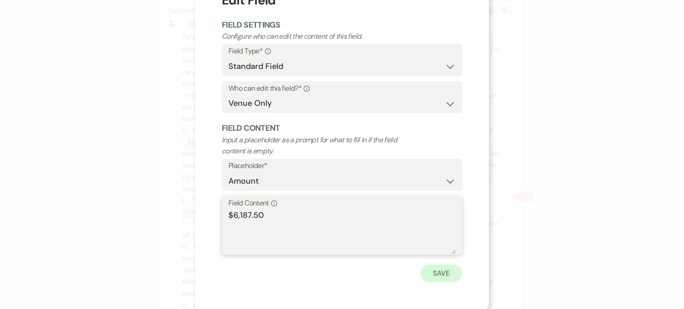
type textarea "$6,187.50"
click at [432, 272] on button "Save" at bounding box center [441, 274] width 42 height 18
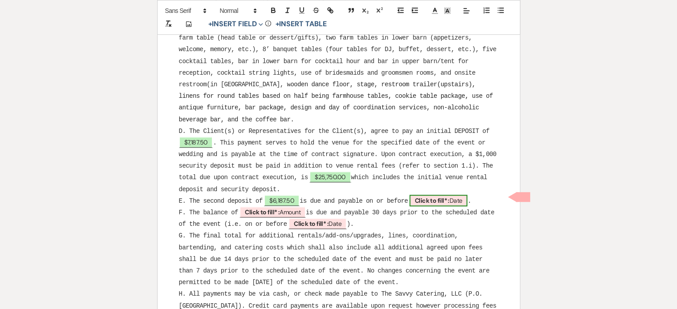
click at [448, 198] on b "Click to fill* :" at bounding box center [432, 201] width 35 height 8
select select "owner"
select select "Date"
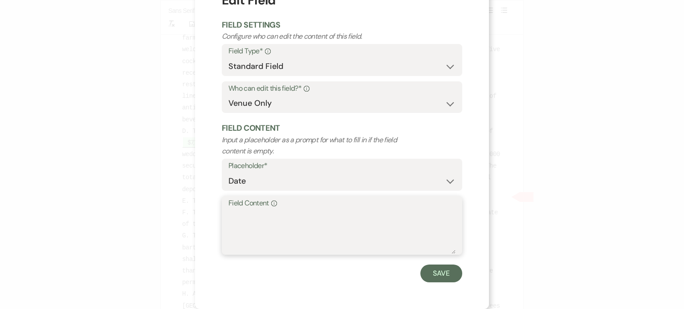
click at [278, 235] on textarea "Field Content Info" at bounding box center [341, 232] width 227 height 45
type textarea "[DATE]"
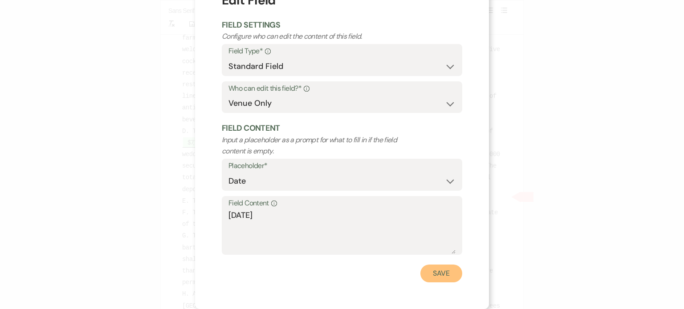
click at [431, 276] on button "Save" at bounding box center [441, 274] width 42 height 18
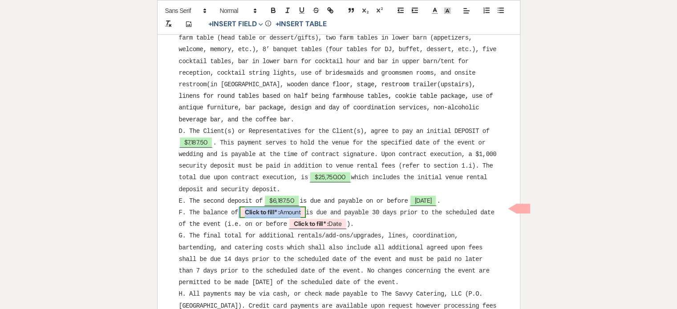
click at [271, 208] on b "Click to fill* :" at bounding box center [262, 212] width 35 height 8
select select "owner"
select select "Amount"
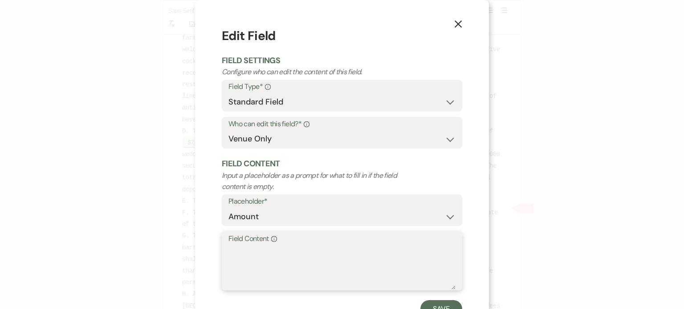
click at [255, 264] on textarea "Field Content Info" at bounding box center [341, 267] width 227 height 45
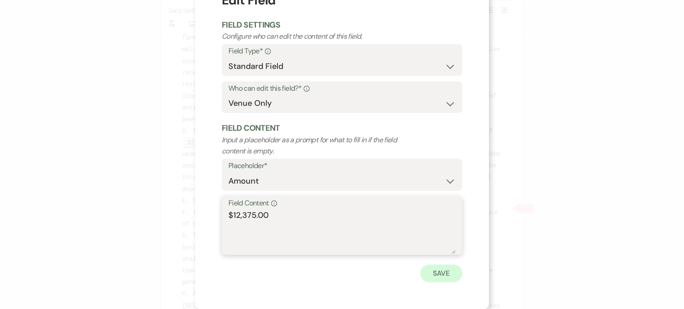
type textarea "$12,375.00"
click at [427, 274] on button "Save" at bounding box center [441, 274] width 42 height 18
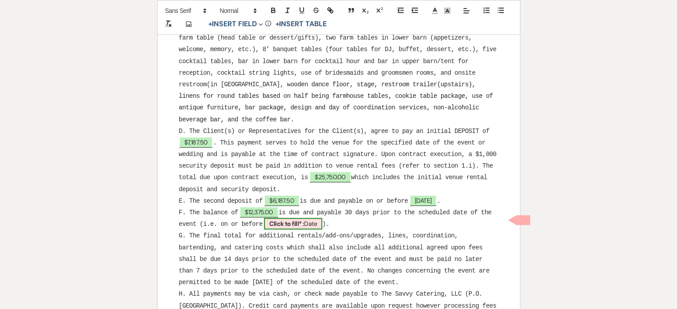
click at [313, 223] on span "Click to fill* : Date" at bounding box center [293, 224] width 58 height 12
select select "owner"
select select "Date"
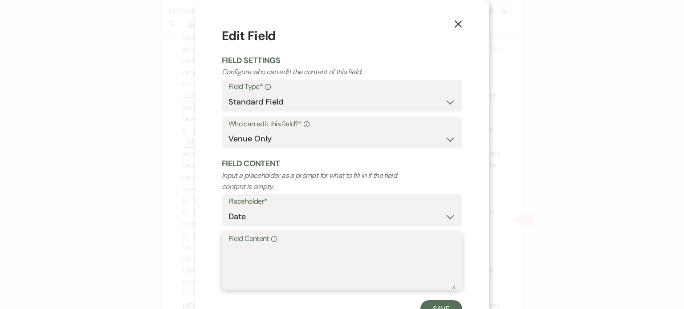
click at [267, 265] on textarea "Field Content Info" at bounding box center [341, 267] width 227 height 45
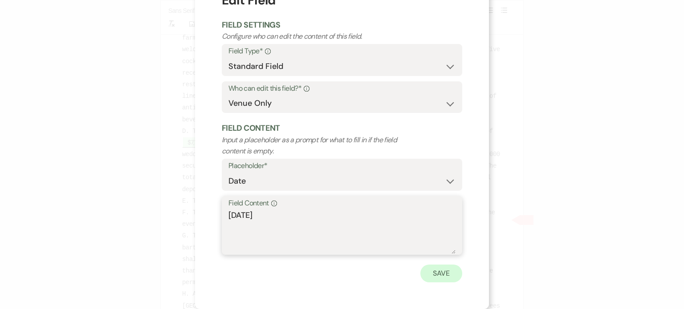
type textarea "[DATE]"
click at [432, 272] on button "Save" at bounding box center [441, 274] width 42 height 18
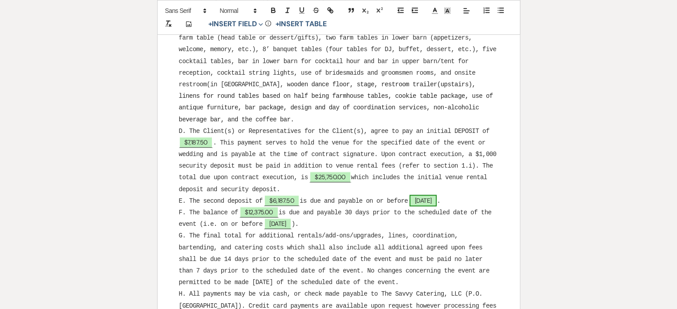
click at [437, 199] on span "[DATE]" at bounding box center [423, 201] width 28 height 12
select select "owner"
select select "Date"
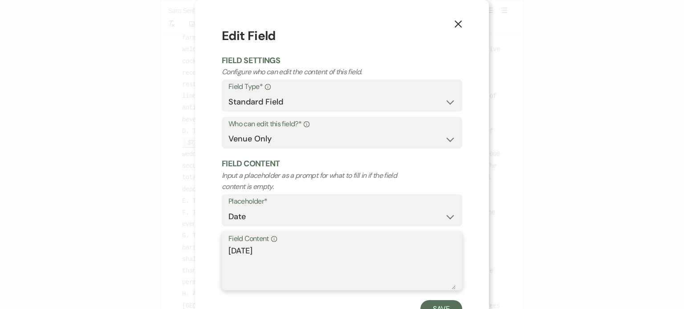
click at [305, 248] on textarea "[DATE]" at bounding box center [341, 267] width 227 height 45
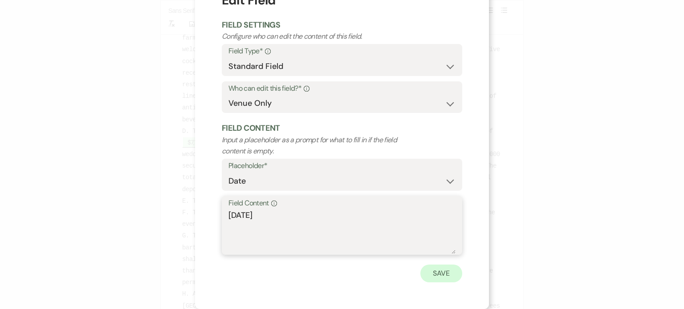
type textarea "[DATE]"
click at [450, 276] on button "Save" at bounding box center [441, 274] width 42 height 18
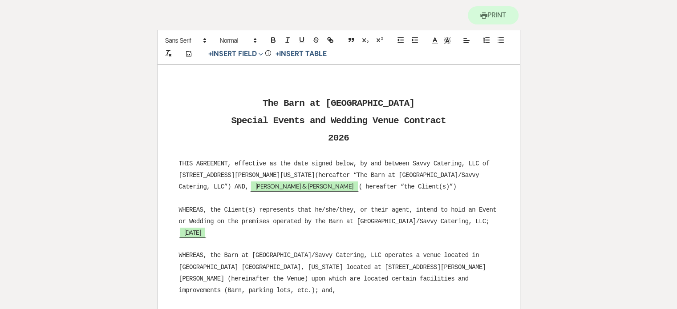
scroll to position [0, 0]
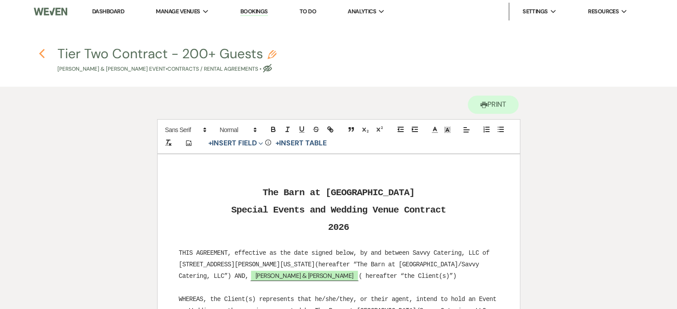
click at [39, 51] on icon "Previous" at bounding box center [42, 54] width 7 height 11
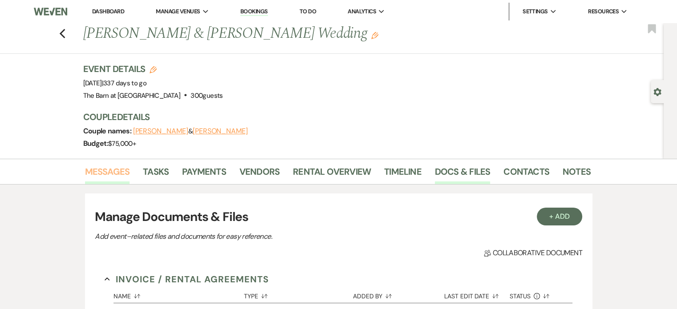
click at [119, 171] on link "Messages" at bounding box center [107, 175] width 45 height 20
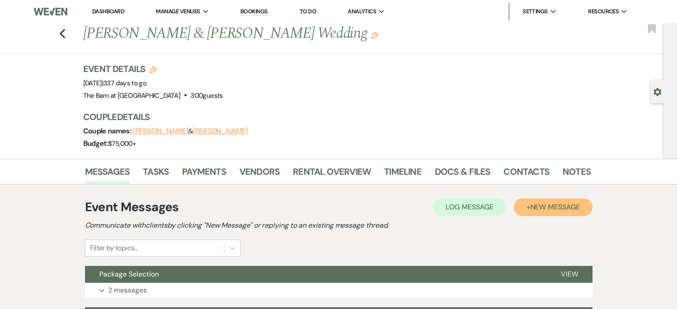
click at [555, 210] on span "New Message" at bounding box center [554, 207] width 49 height 9
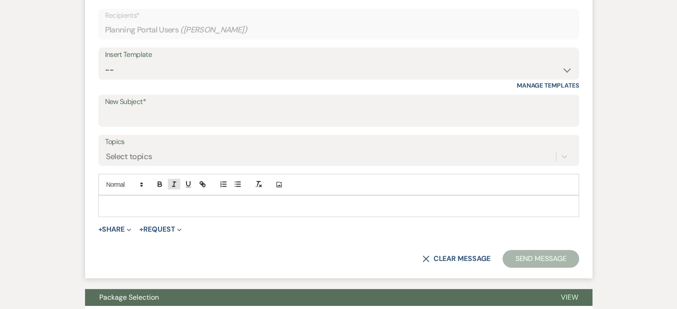
scroll to position [312, 0]
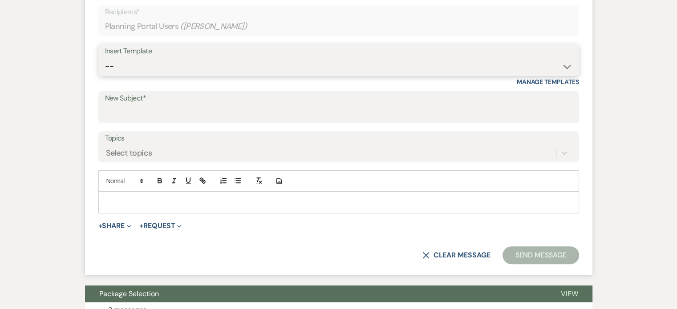
click at [163, 71] on select "-- Weven Planning Portal Introduction (Booked Events) Follow Up Not Available 2…" at bounding box center [338, 66] width 467 height 17
select select "3405"
click at [105, 58] on select "-- Weven Planning Portal Introduction (Booked Events) Follow Up Not Available 2…" at bounding box center [338, 66] width 467 height 17
type input "Contract"
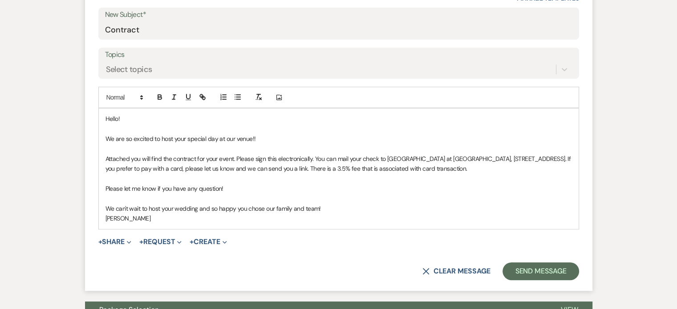
scroll to position [401, 0]
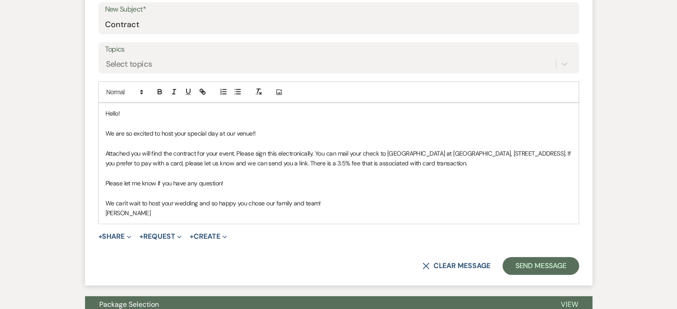
click at [263, 131] on p "We are so excited to host your special day at our venue!!" at bounding box center [338, 134] width 466 height 10
click at [174, 151] on span "Attached you will find the contract for your event. Please sign this electronic…" at bounding box center [338, 159] width 467 height 18
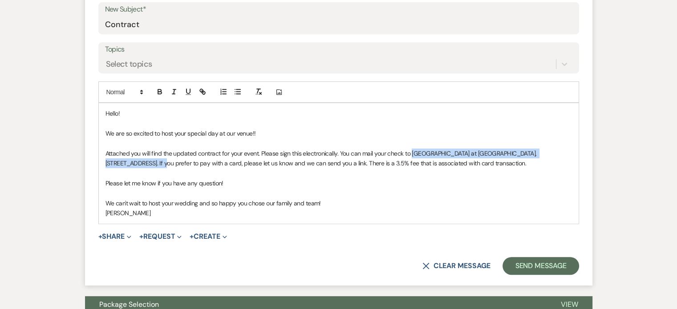
drag, startPoint x: 412, startPoint y: 152, endPoint x: 569, endPoint y: 152, distance: 157.6
click at [538, 152] on span "Attached you will find the updated contract for your event. Please sign this el…" at bounding box center [321, 159] width 433 height 18
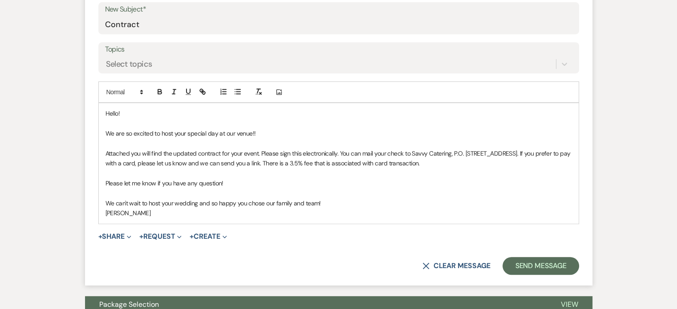
drag, startPoint x: 434, startPoint y: 165, endPoint x: 535, endPoint y: 153, distance: 101.3
click at [535, 153] on p "Attached you will find the updated contract for your event. Please sign this el…" at bounding box center [338, 159] width 466 height 20
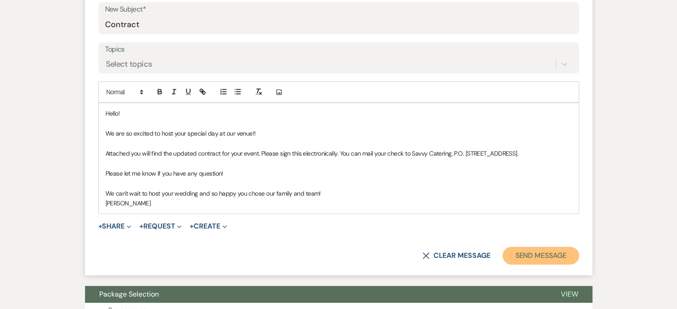
click at [521, 249] on button "Send Message" at bounding box center [540, 256] width 76 height 18
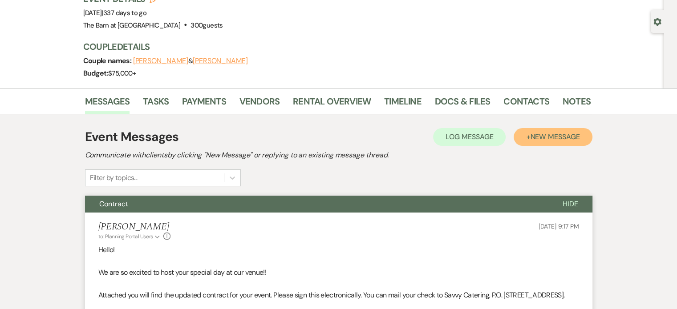
click at [553, 140] on span "New Message" at bounding box center [554, 136] width 49 height 9
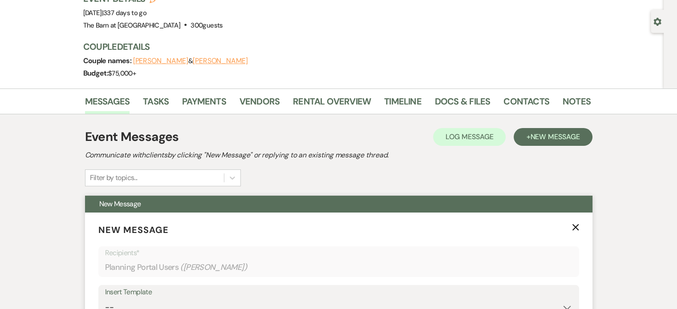
click at [575, 227] on use "button" at bounding box center [575, 227] width 7 height 7
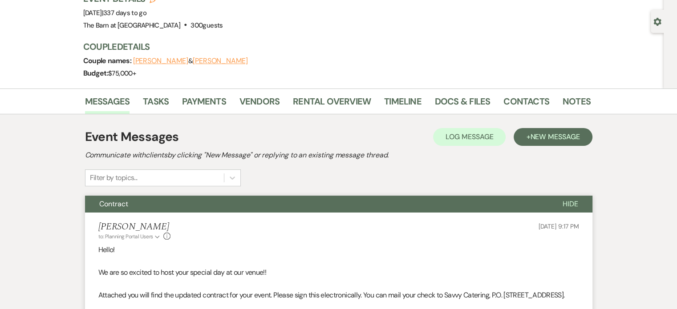
click at [514, 182] on div "Event Messages Log Log Message + New Message Communicate with clients by clicki…" at bounding box center [338, 157] width 507 height 59
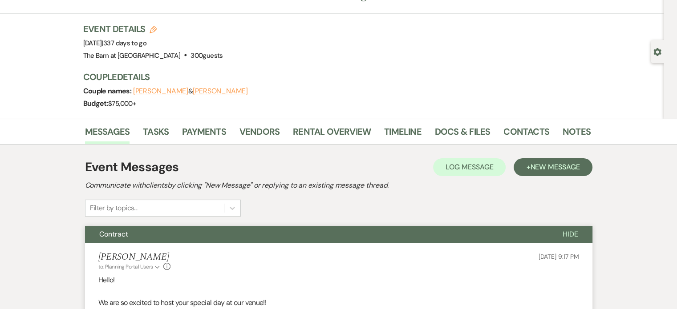
scroll to position [0, 0]
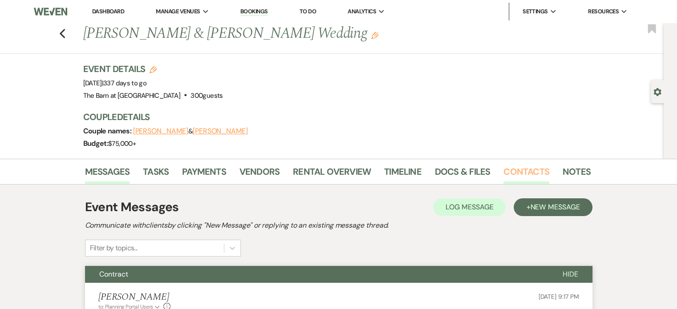
click at [537, 171] on link "Contacts" at bounding box center [526, 175] width 46 height 20
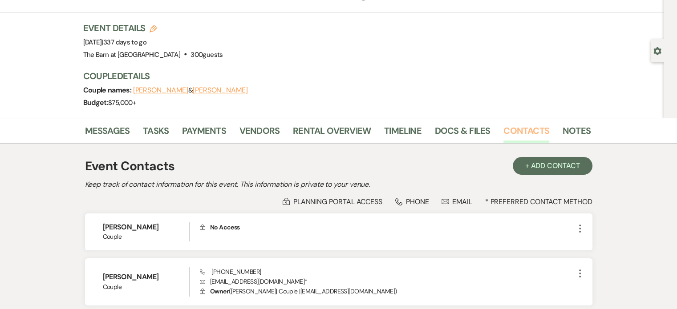
scroll to position [116, 0]
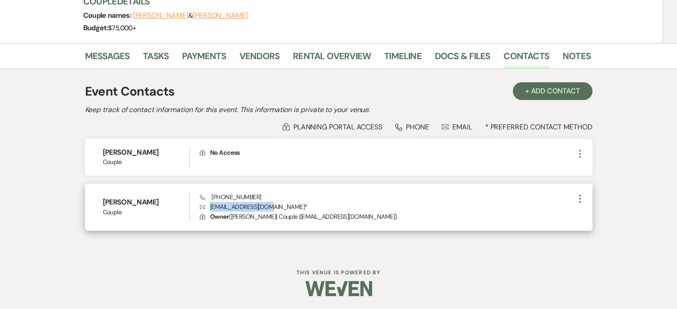
drag, startPoint x: 269, startPoint y: 208, endPoint x: 210, endPoint y: 210, distance: 59.2
click at [210, 210] on p "Envelope [EMAIL_ADDRESS][DOMAIN_NAME] *" at bounding box center [387, 207] width 374 height 10
copy p "[EMAIL_ADDRESS][DOMAIN_NAME]"
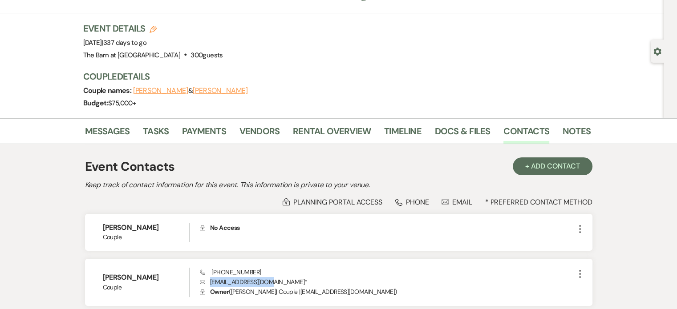
scroll to position [0, 0]
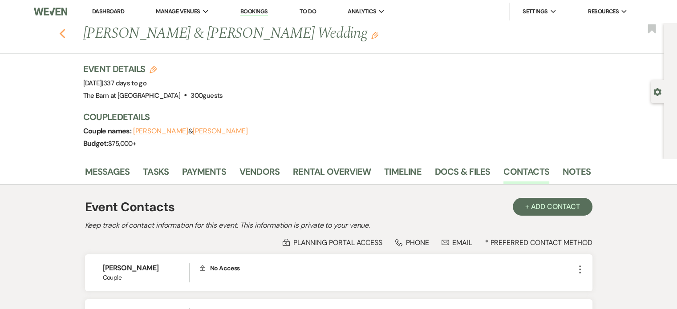
click at [66, 30] on icon "Previous" at bounding box center [62, 33] width 7 height 11
